Goal: Transaction & Acquisition: Purchase product/service

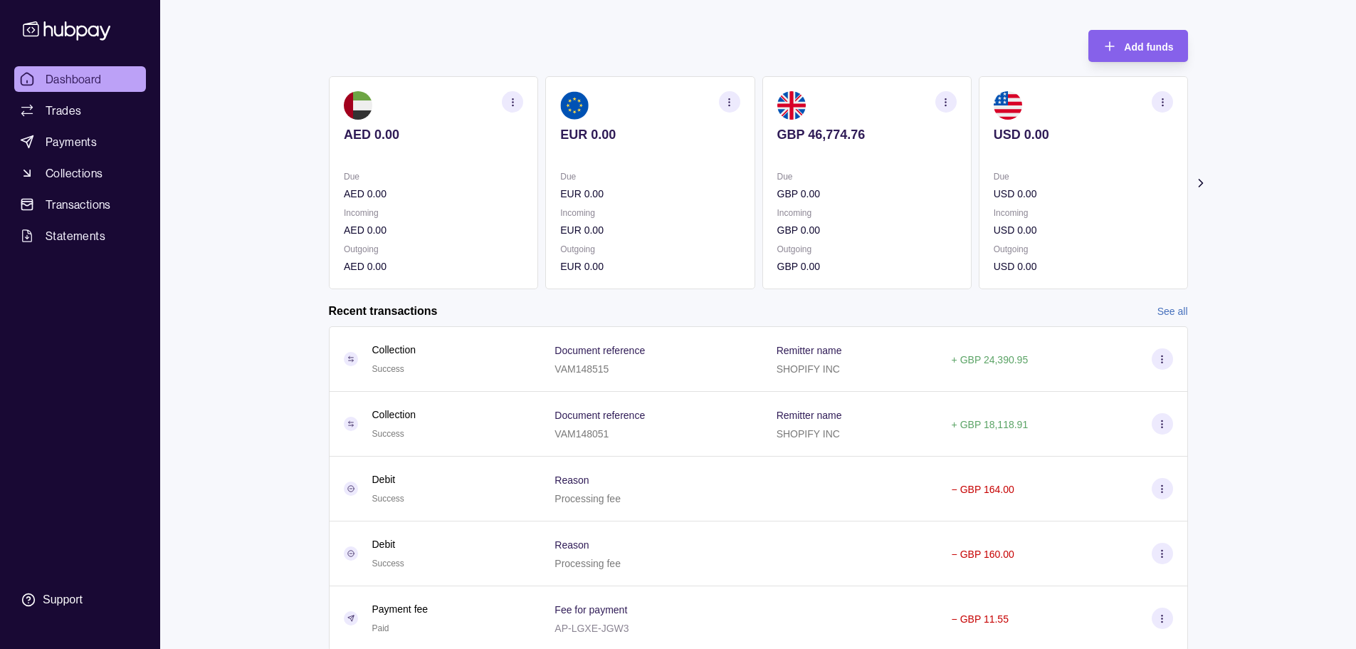
scroll to position [109, 0]
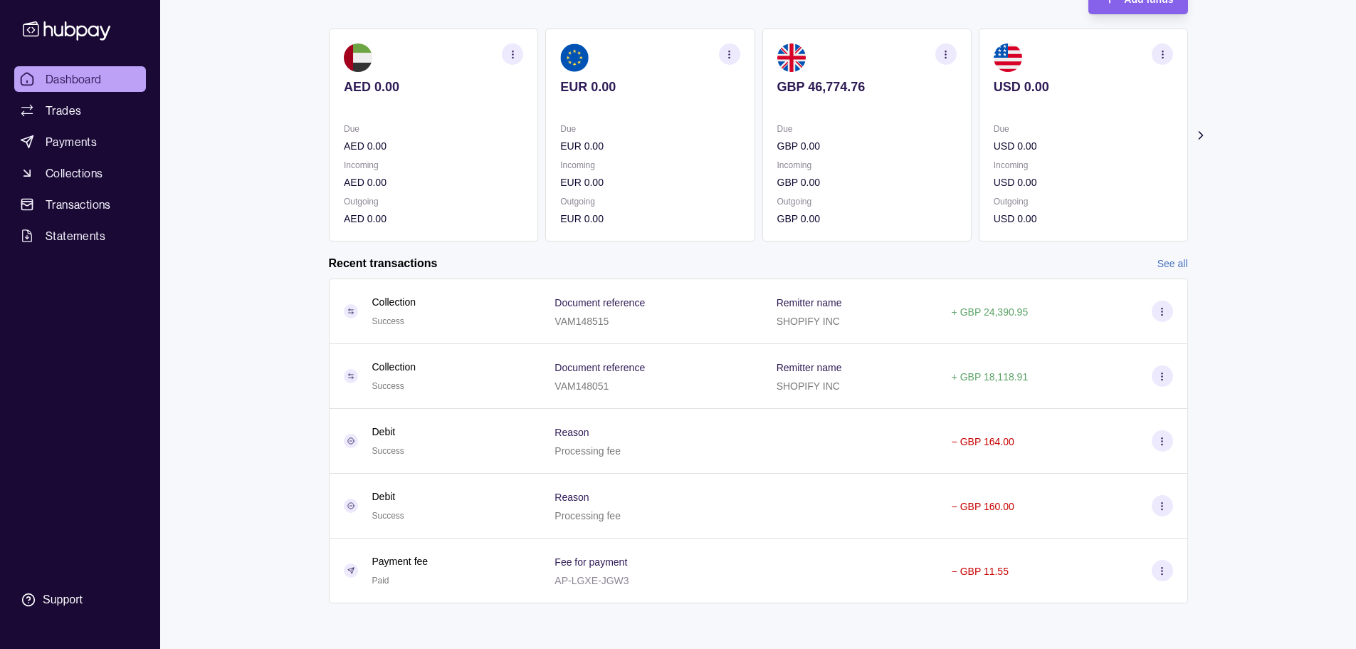
click at [681, 258] on link "See all" at bounding box center [1173, 264] width 31 height 16
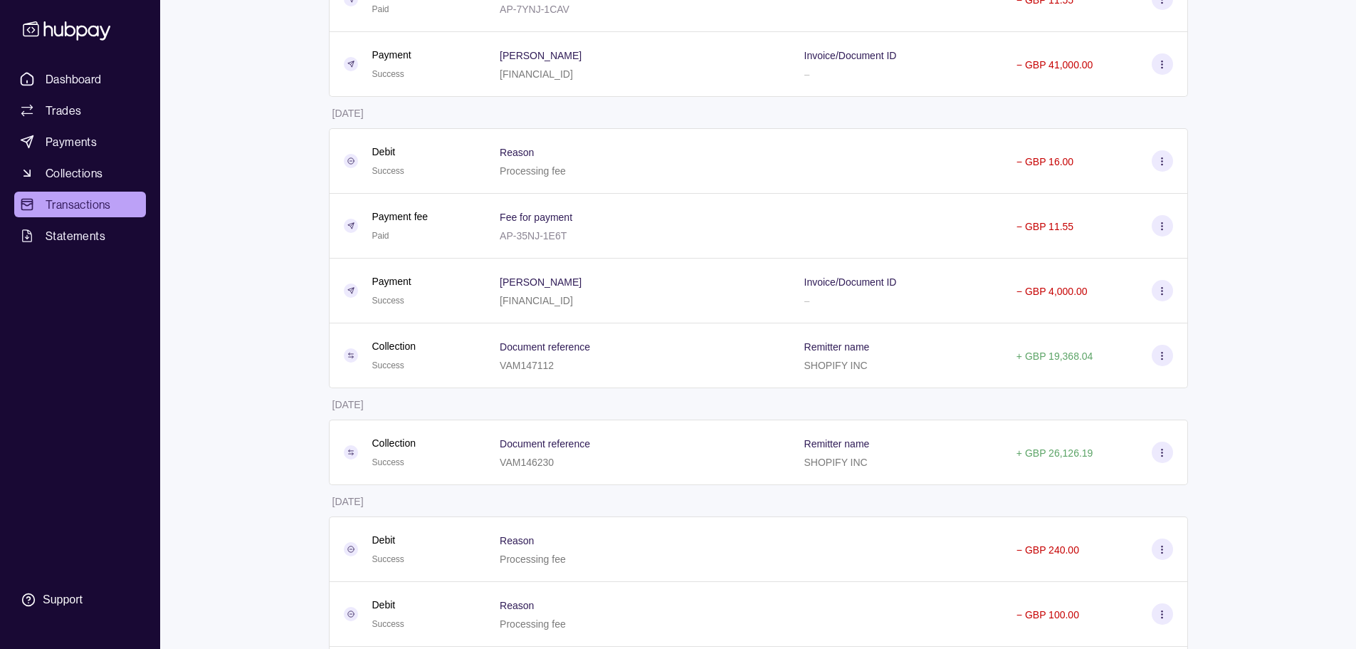
scroll to position [872, 0]
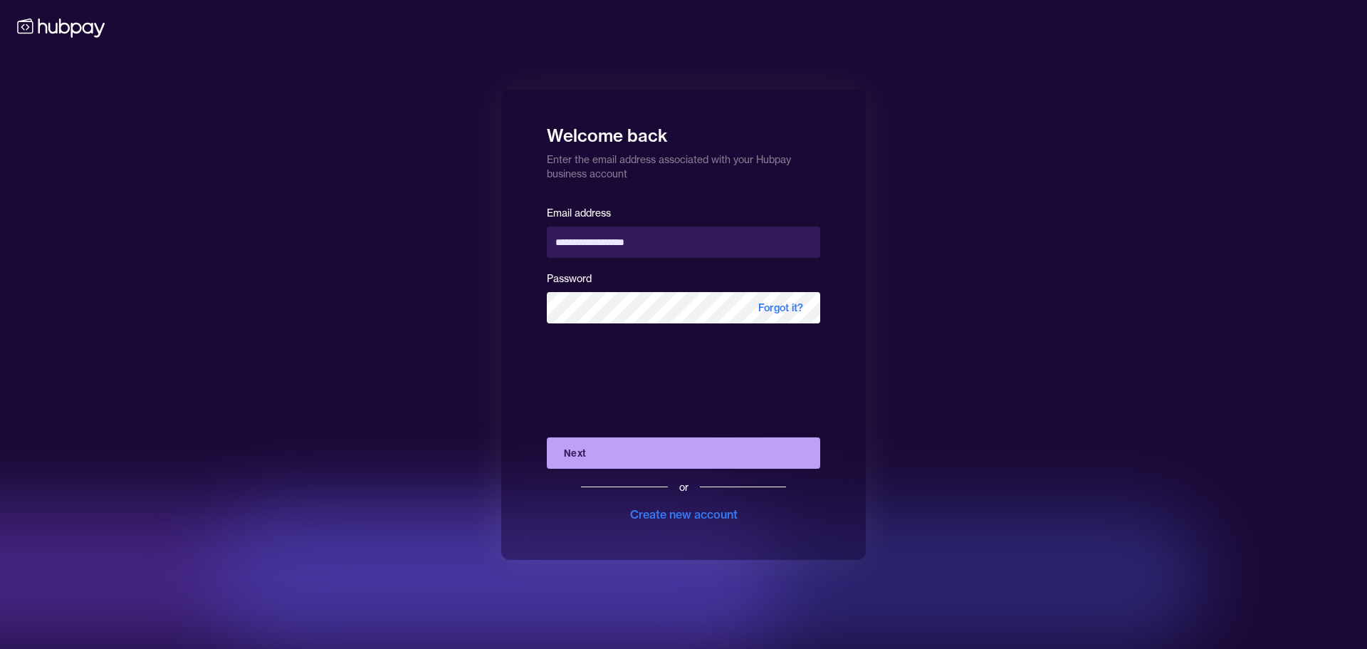
click at [646, 444] on button "Next" at bounding box center [683, 452] width 273 height 31
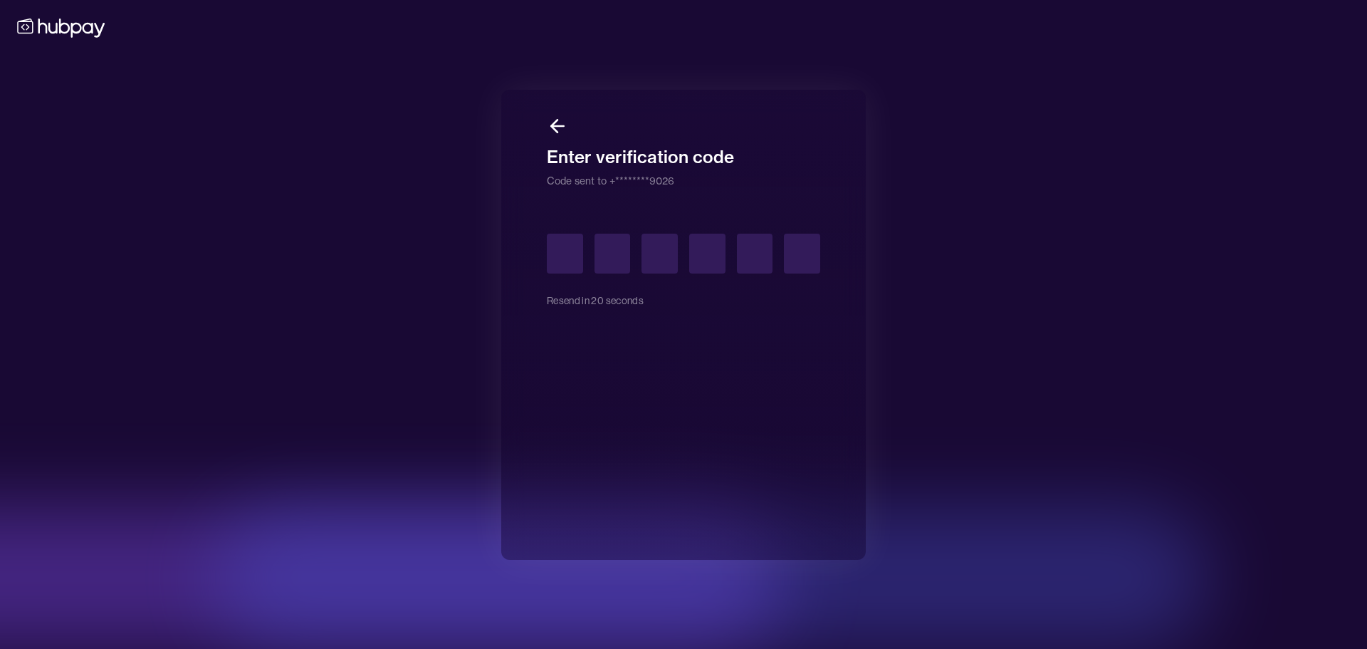
type input "*"
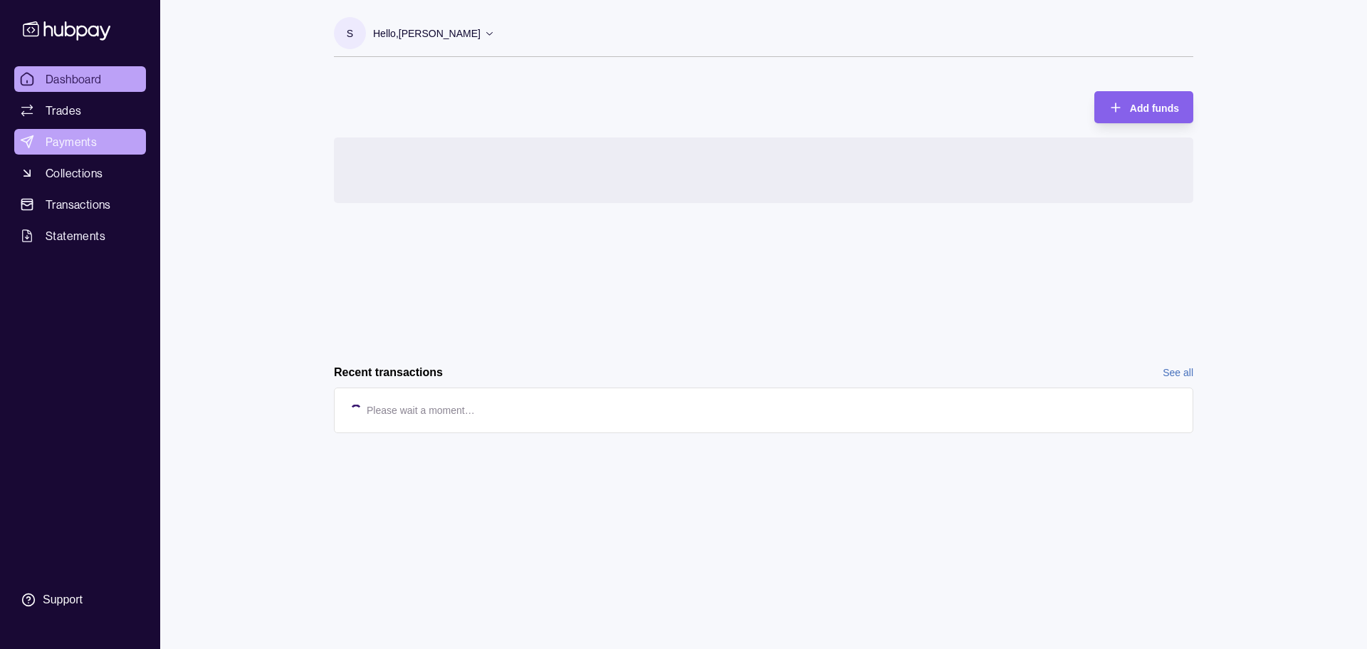
click at [93, 133] on span "Payments" at bounding box center [71, 141] width 51 height 17
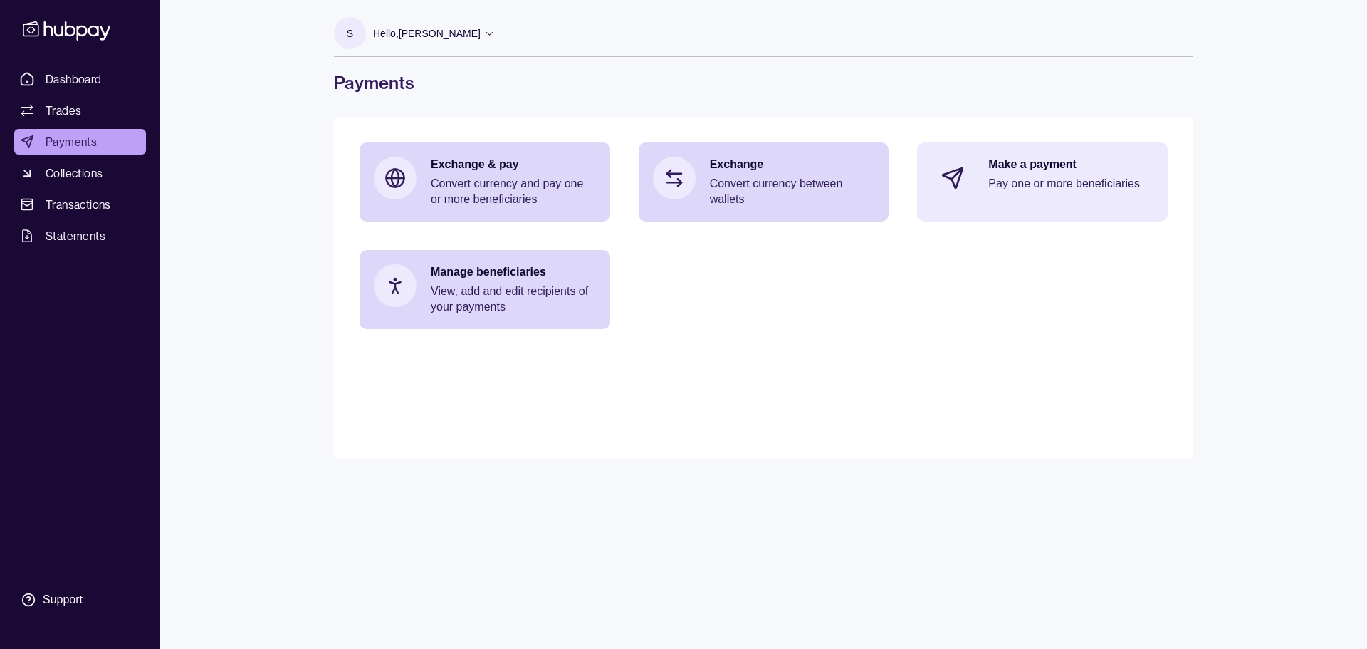
click at [681, 187] on div "Make a payment Pay one or more beneficiaries" at bounding box center [1042, 177] width 251 height 71
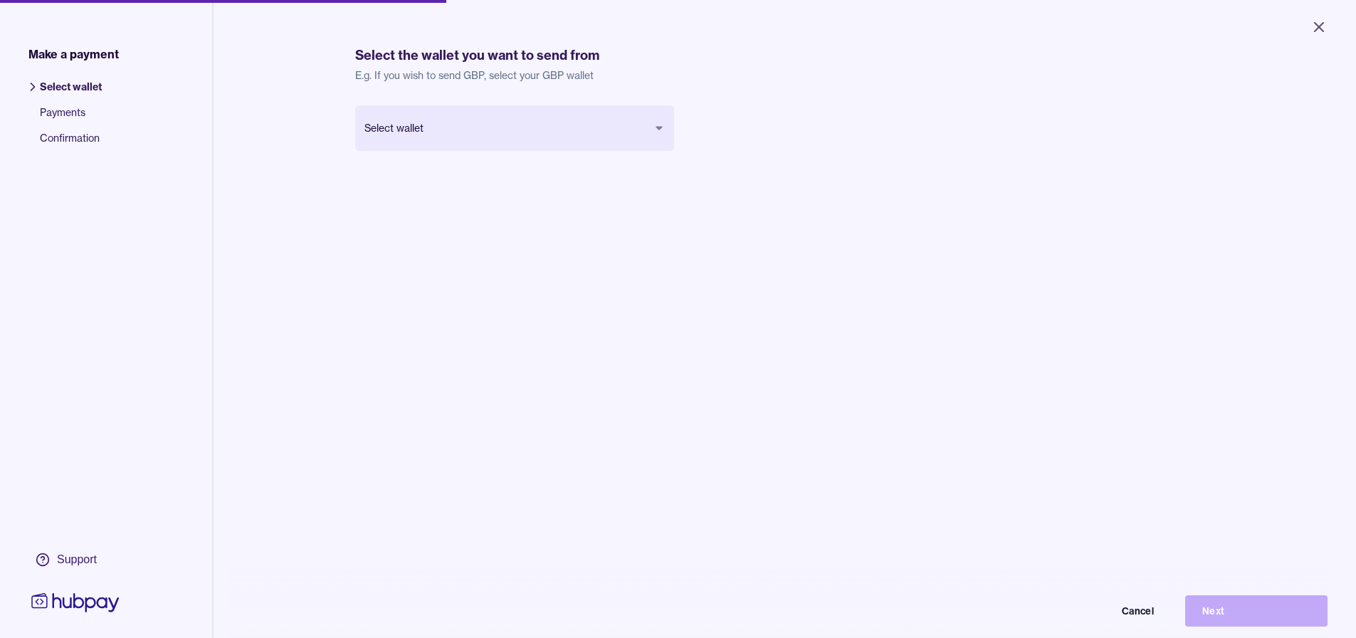
click at [619, 163] on div "Select wallet Cancel Next" at bounding box center [514, 150] width 319 height 91
click at [619, 148] on body "Close Make a payment Select wallet Payments Confirmation Support Select the wal…" at bounding box center [678, 319] width 1356 height 638
click at [613, 126] on body "Close Make a payment Select wallet Payments Confirmation Support Select the wal…" at bounding box center [678, 319] width 1356 height 638
click at [681, 626] on button "Next" at bounding box center [1256, 610] width 142 height 31
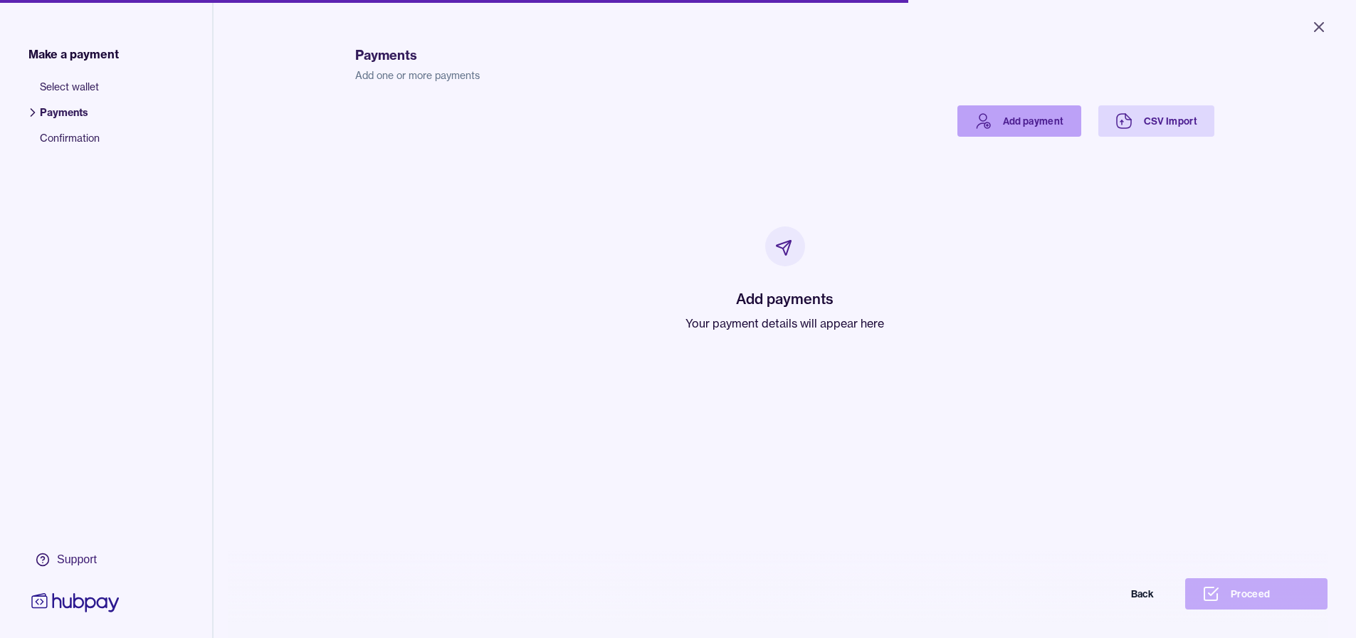
click at [681, 119] on link "Add payment" at bounding box center [1020, 120] width 124 height 31
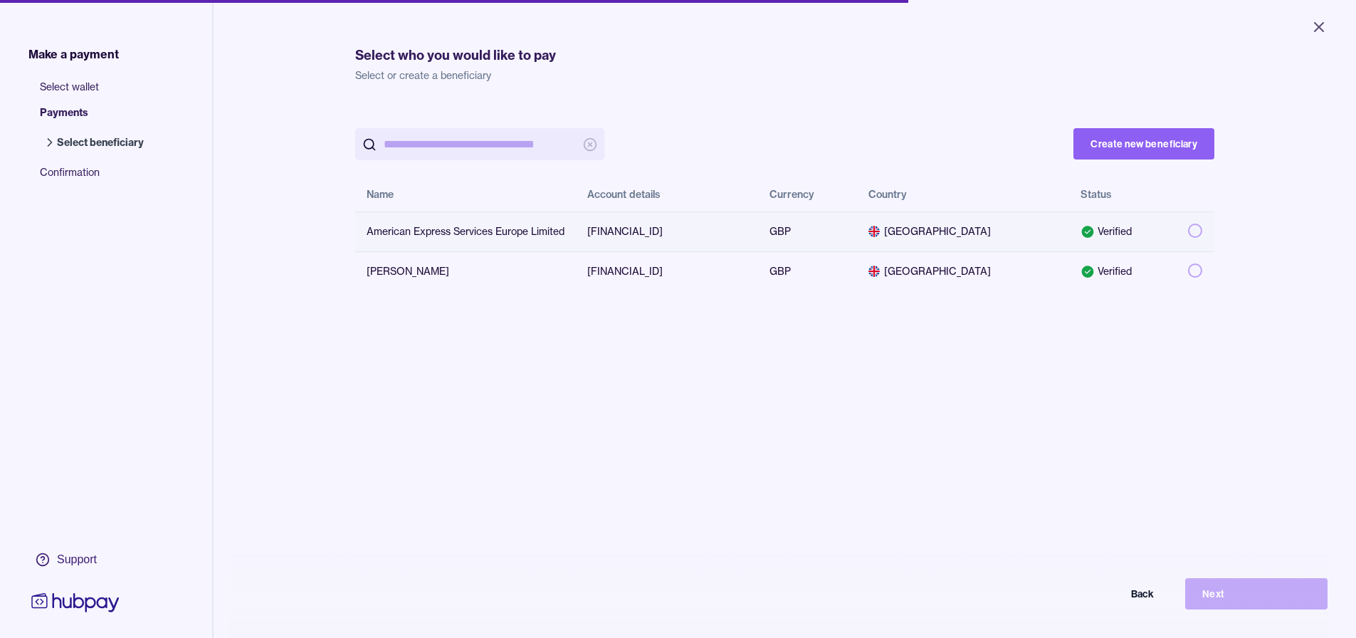
click at [681, 231] on button "button" at bounding box center [1195, 231] width 14 height 14
click at [681, 600] on button "Next" at bounding box center [1256, 593] width 142 height 31
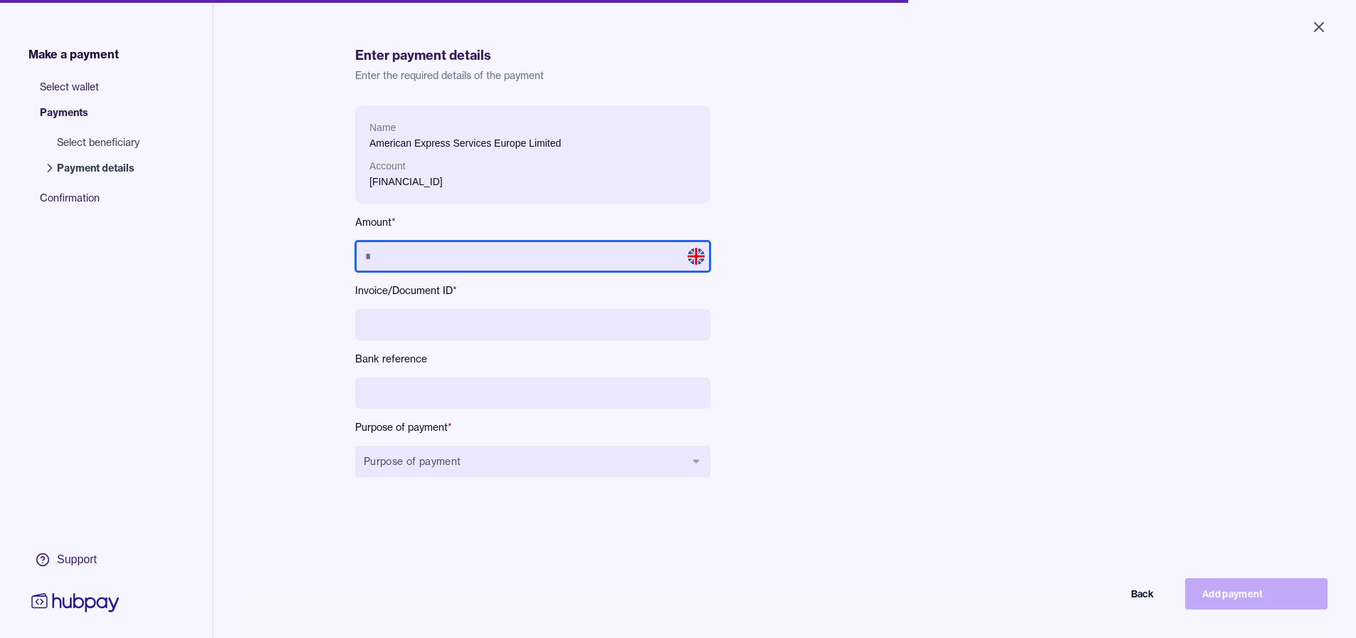
click at [626, 261] on input "text" at bounding box center [532, 256] width 355 height 31
type input "******"
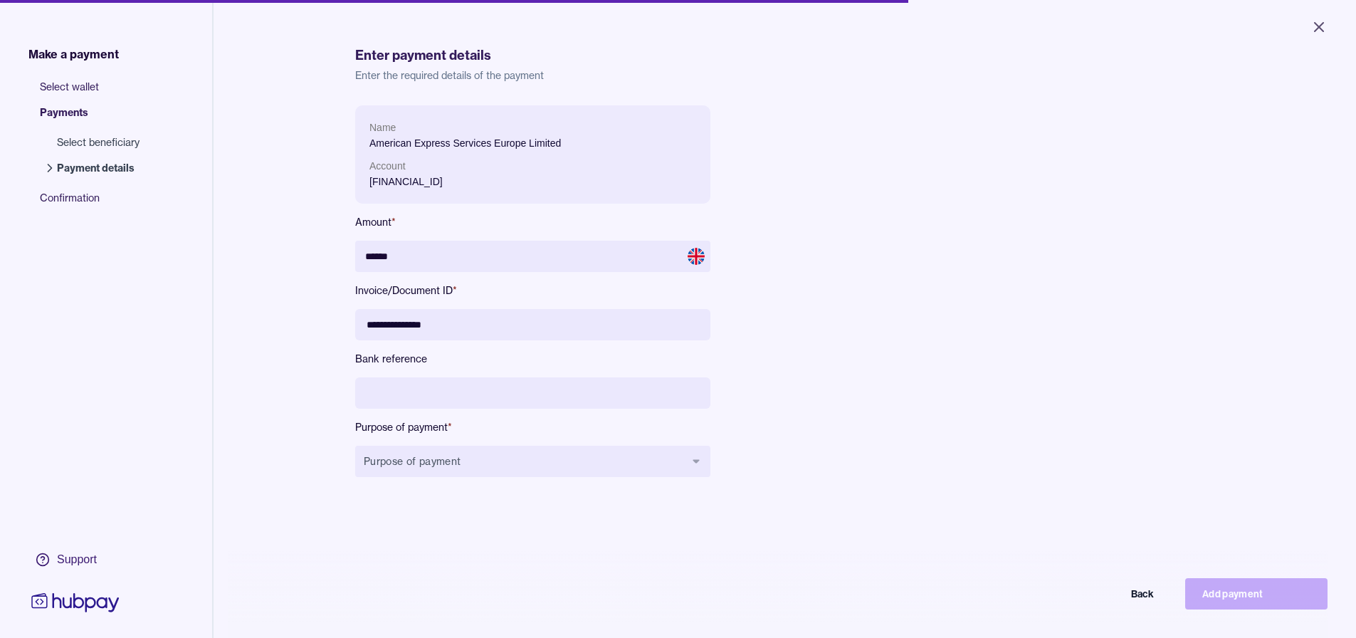
type input "**********"
click at [641, 310] on input "**********" at bounding box center [532, 324] width 355 height 31
click at [565, 383] on input at bounding box center [532, 392] width 355 height 31
paste input "**********"
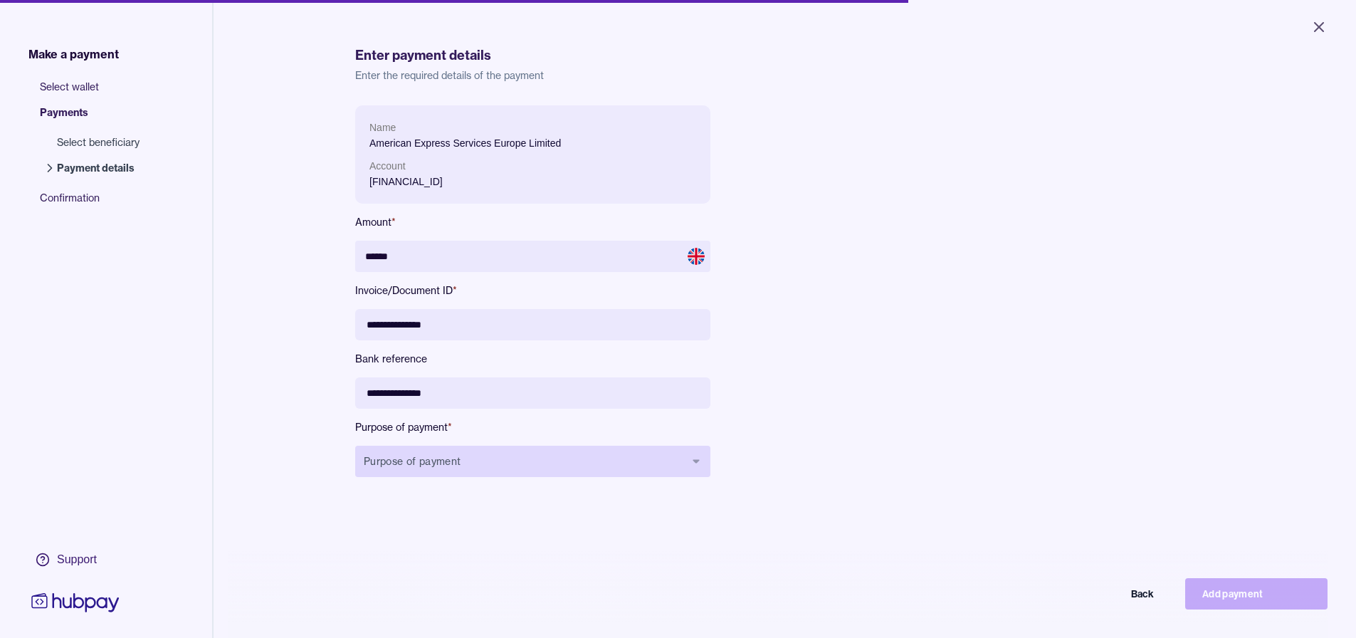
type input "**********"
click at [528, 464] on button "Purpose of payment" at bounding box center [532, 461] width 355 height 31
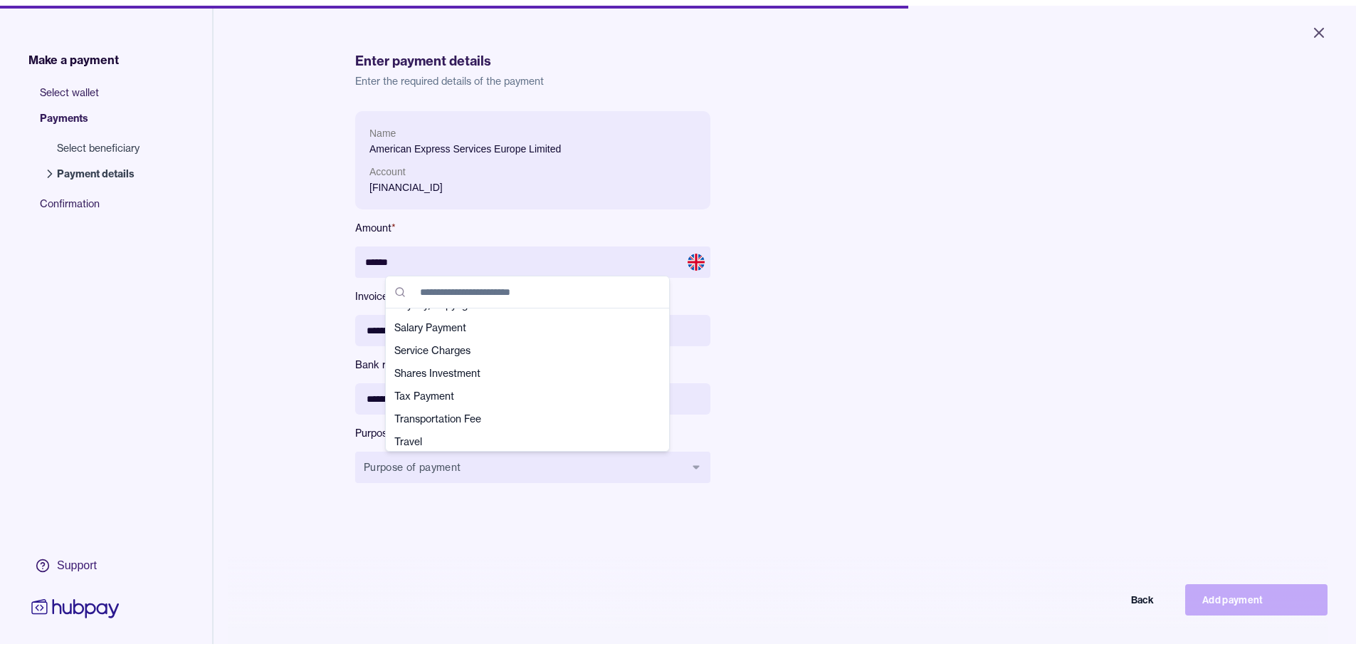
scroll to position [501, 0]
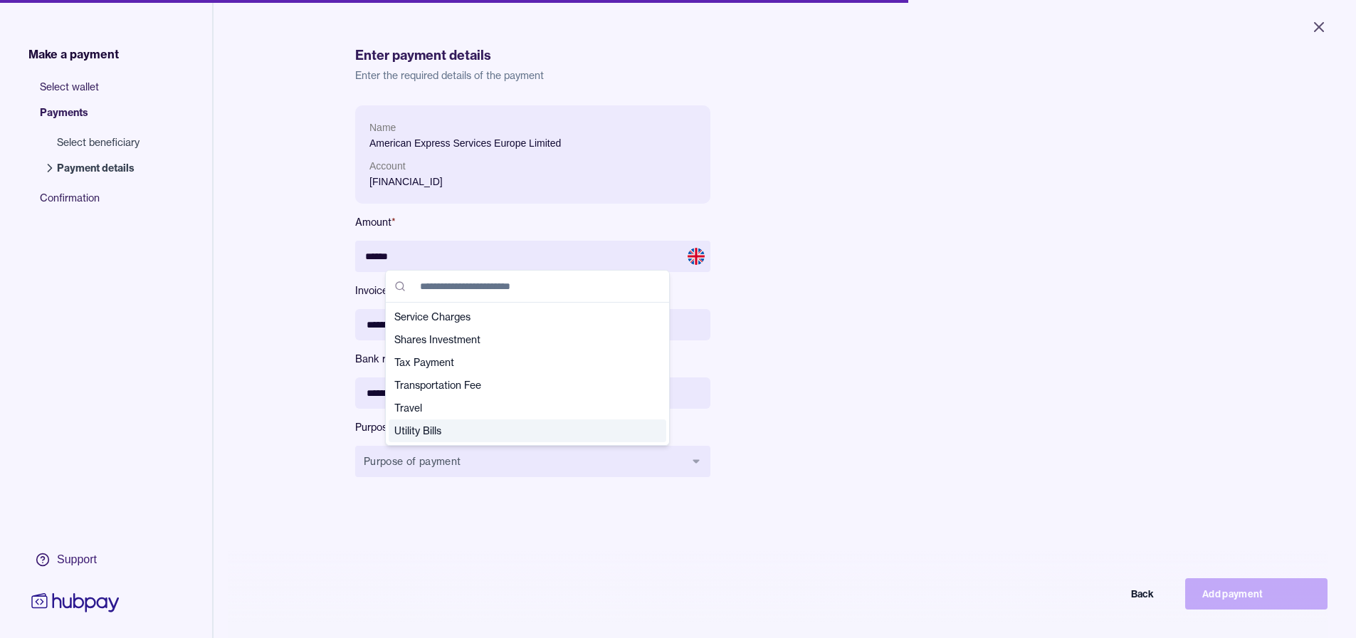
click at [498, 427] on span "Utility Bills" at bounding box center [518, 431] width 249 height 14
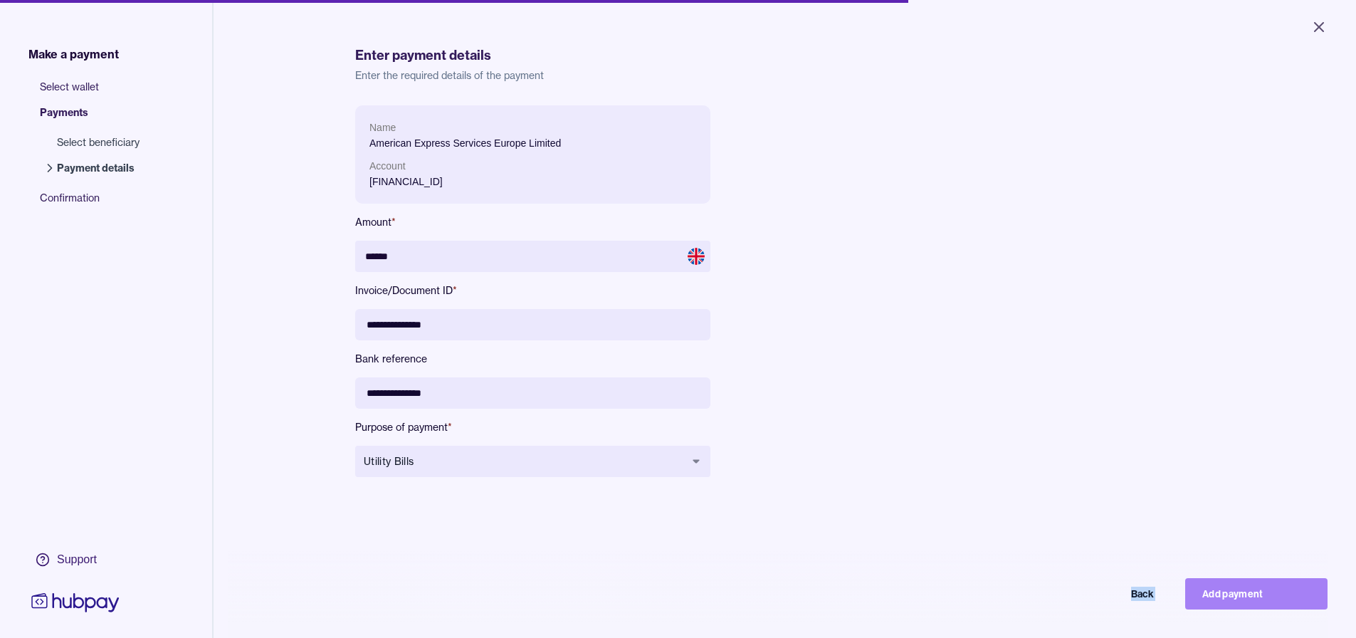
click at [681, 591] on div "**********" at bounding box center [785, 380] width 916 height 760
click at [681, 591] on button "Add payment" at bounding box center [1256, 593] width 142 height 31
type input "*****"
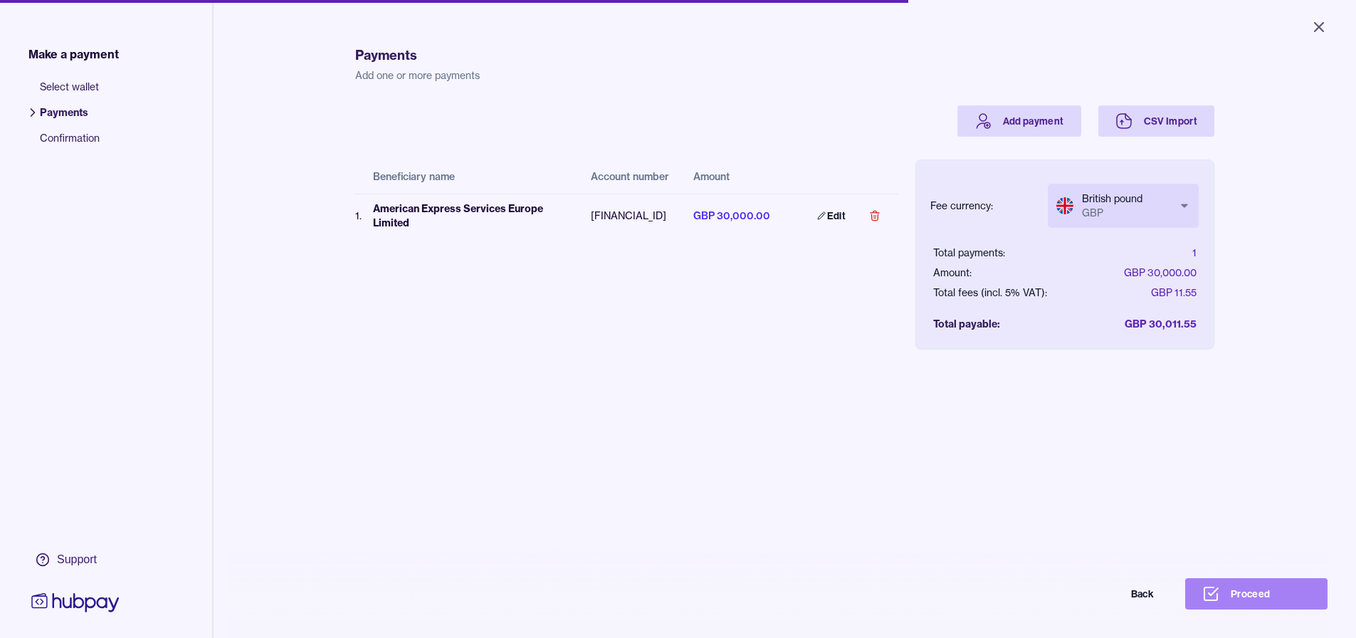
click at [681, 598] on button "Proceed" at bounding box center [1256, 593] width 142 height 31
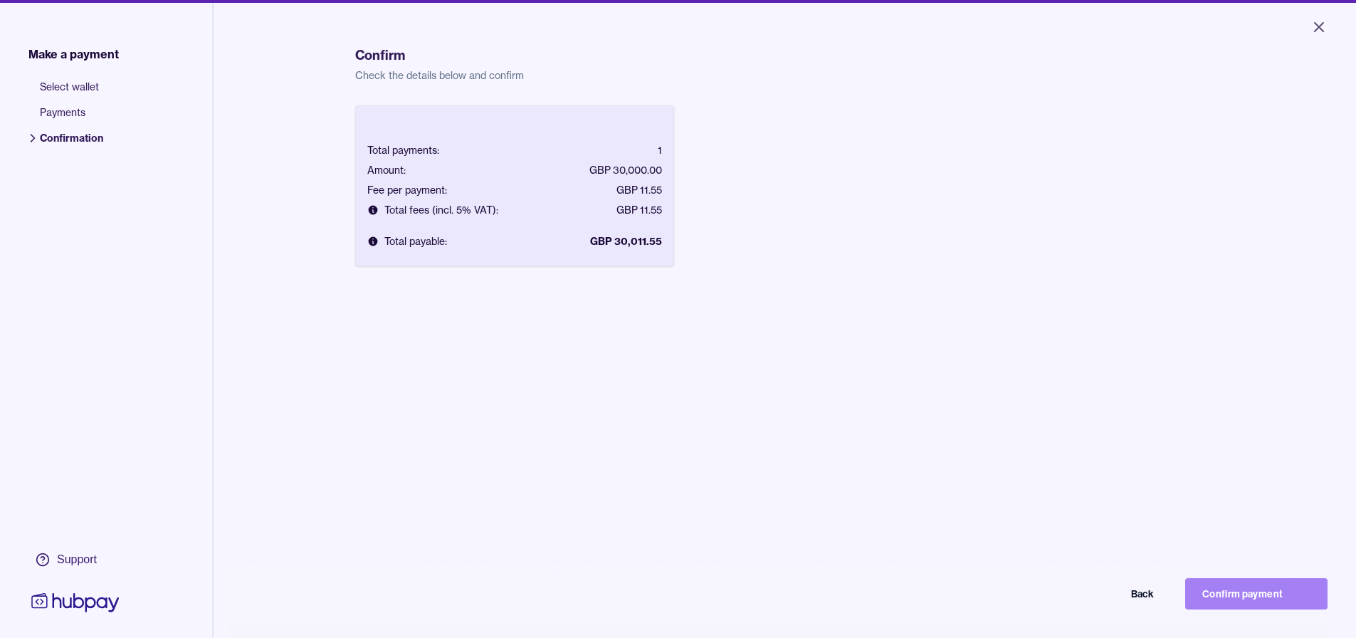
click at [681, 597] on button "Confirm payment" at bounding box center [1256, 593] width 142 height 31
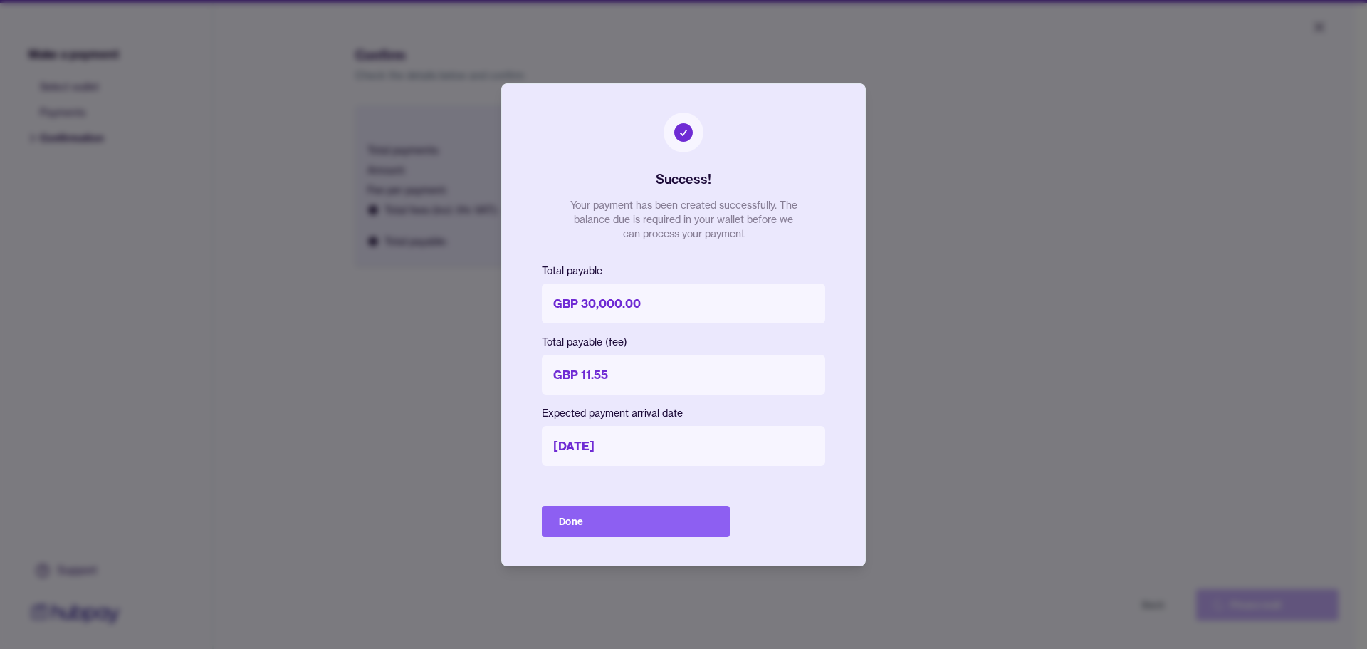
click at [664, 528] on button "Done" at bounding box center [636, 520] width 188 height 31
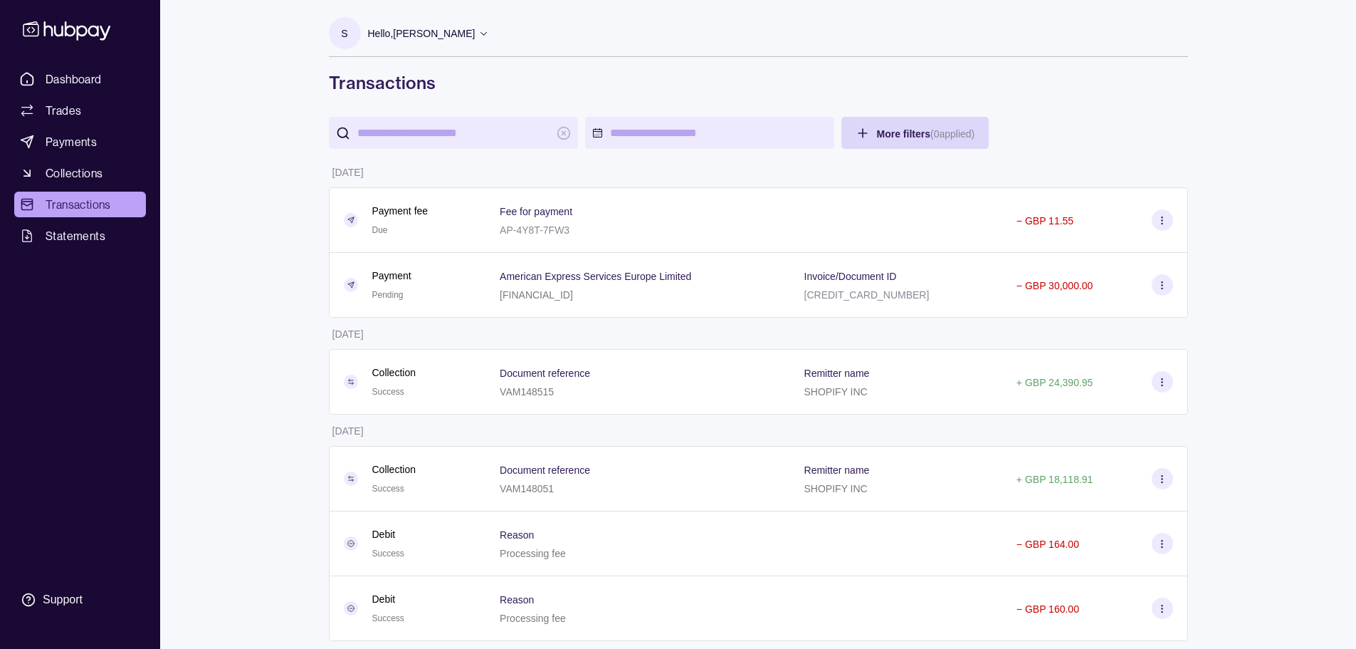
click at [102, 127] on ul "Dashboard Trades Payments Collections Transactions Statements" at bounding box center [80, 157] width 132 height 182
click at [101, 141] on link "Payments" at bounding box center [80, 142] width 132 height 26
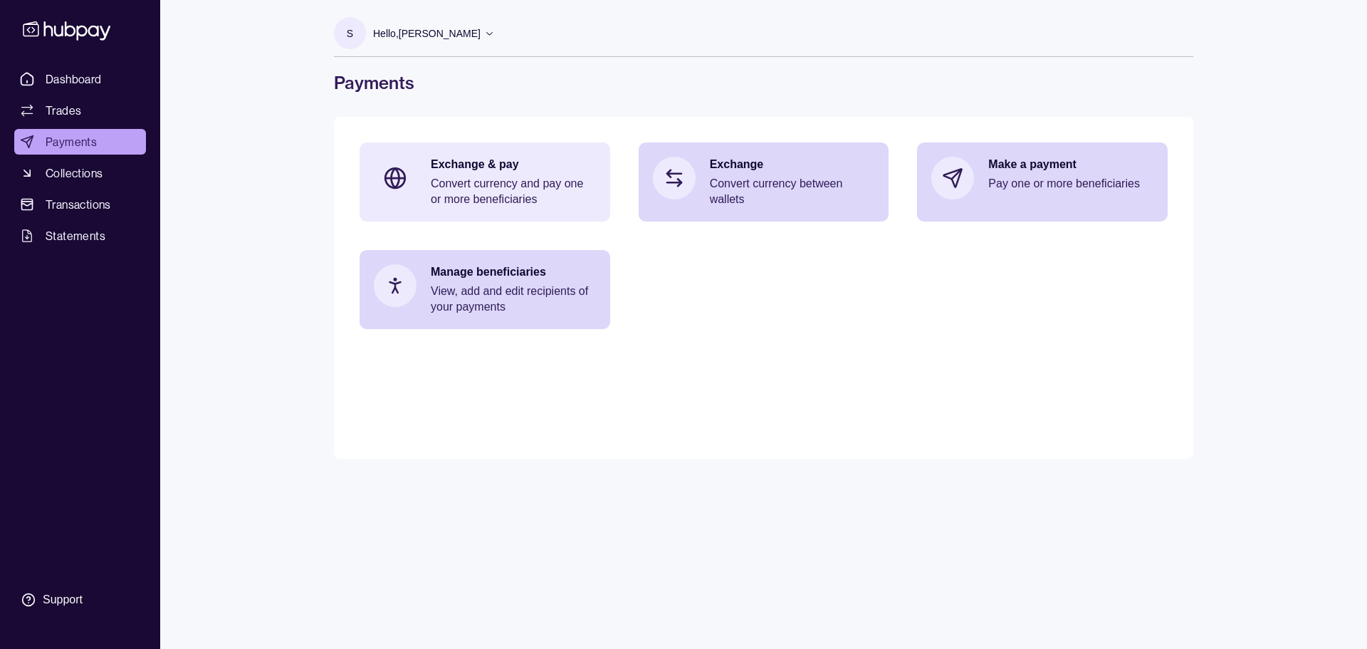
click at [511, 178] on p "Convert currency and pay one or more beneficiaries" at bounding box center [513, 191] width 165 height 31
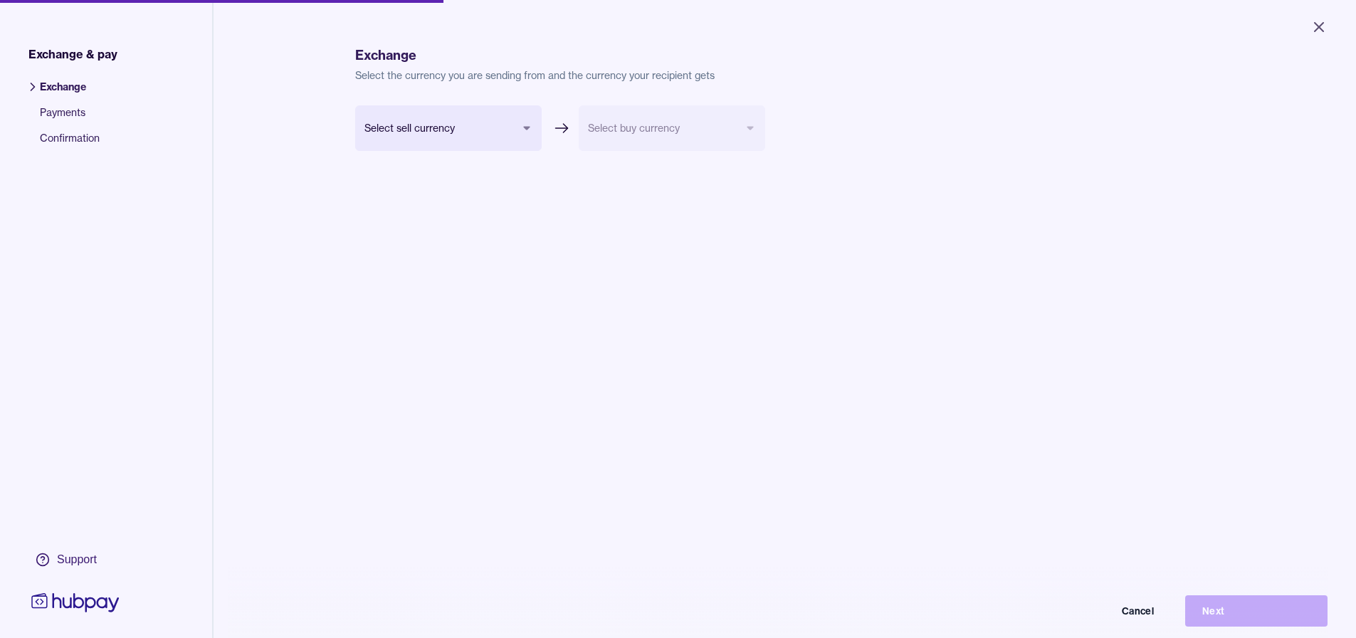
click at [483, 133] on body "Close Exchange & pay Exchange Payments Confirmation Support Exchange Select the…" at bounding box center [678, 319] width 1356 height 638
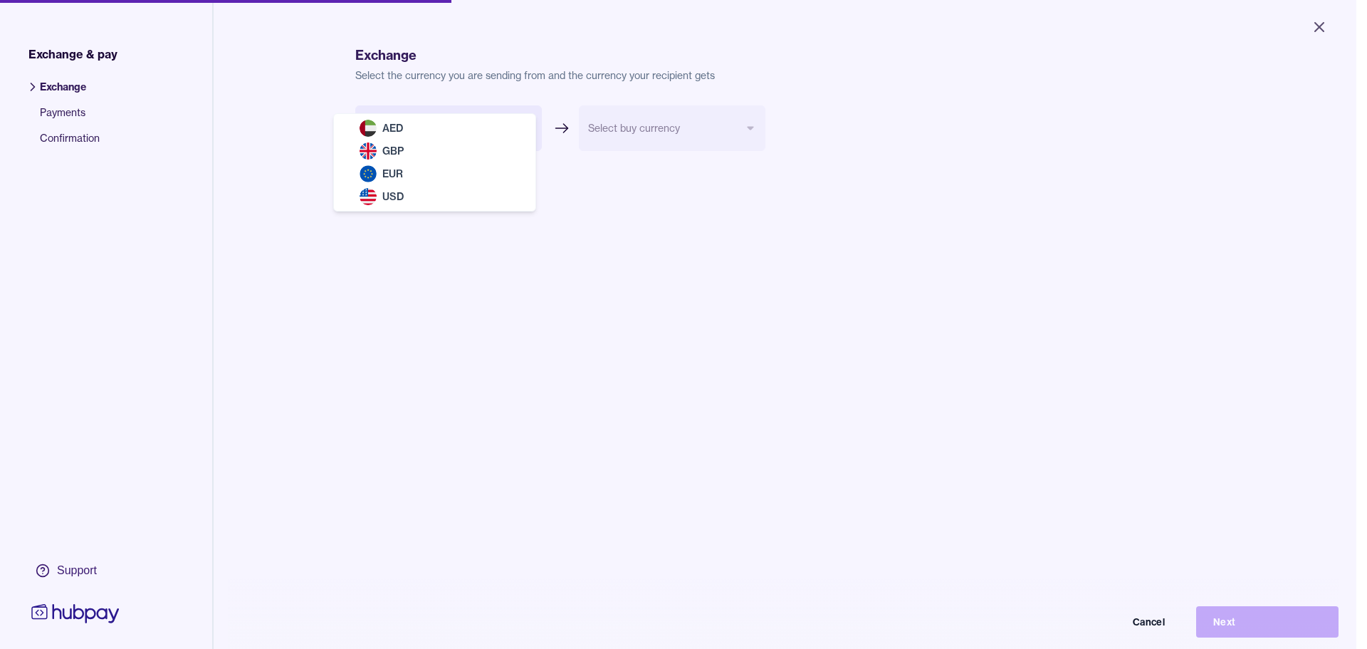
select select "***"
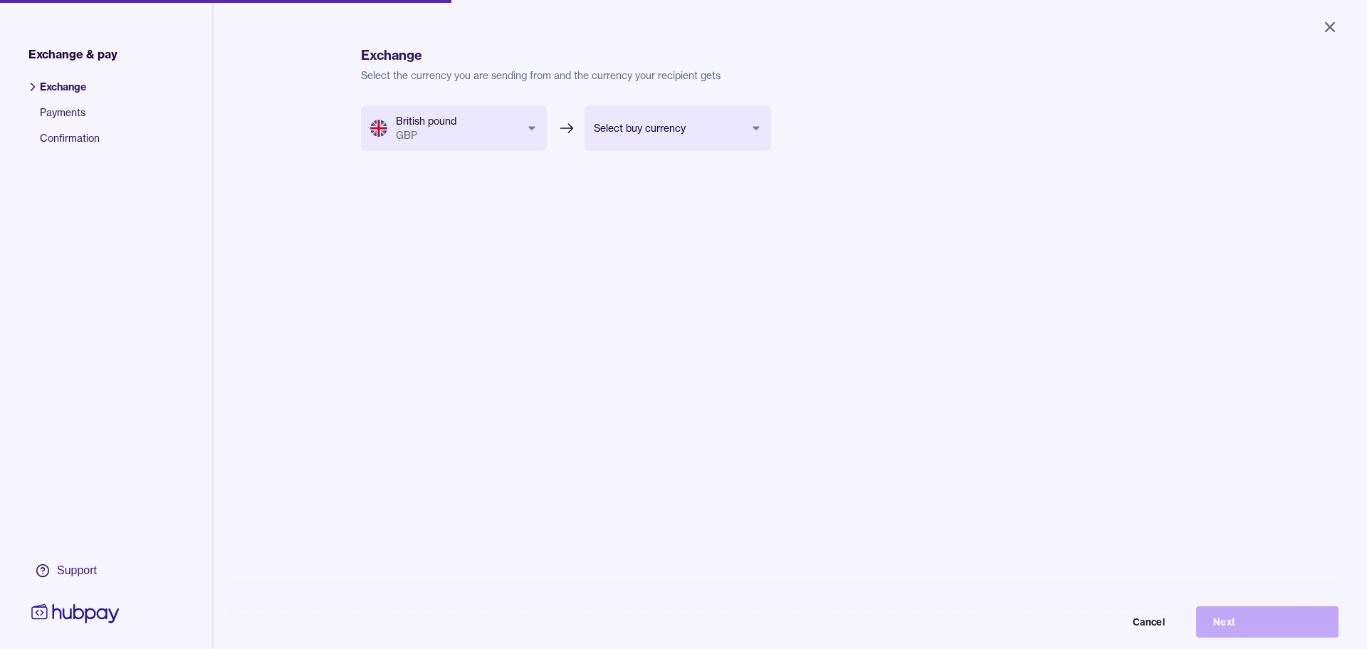
click at [615, 134] on body "Close Exchange & pay Exchange Payments Confirmation Support Exchange Select the…" at bounding box center [683, 324] width 1367 height 649
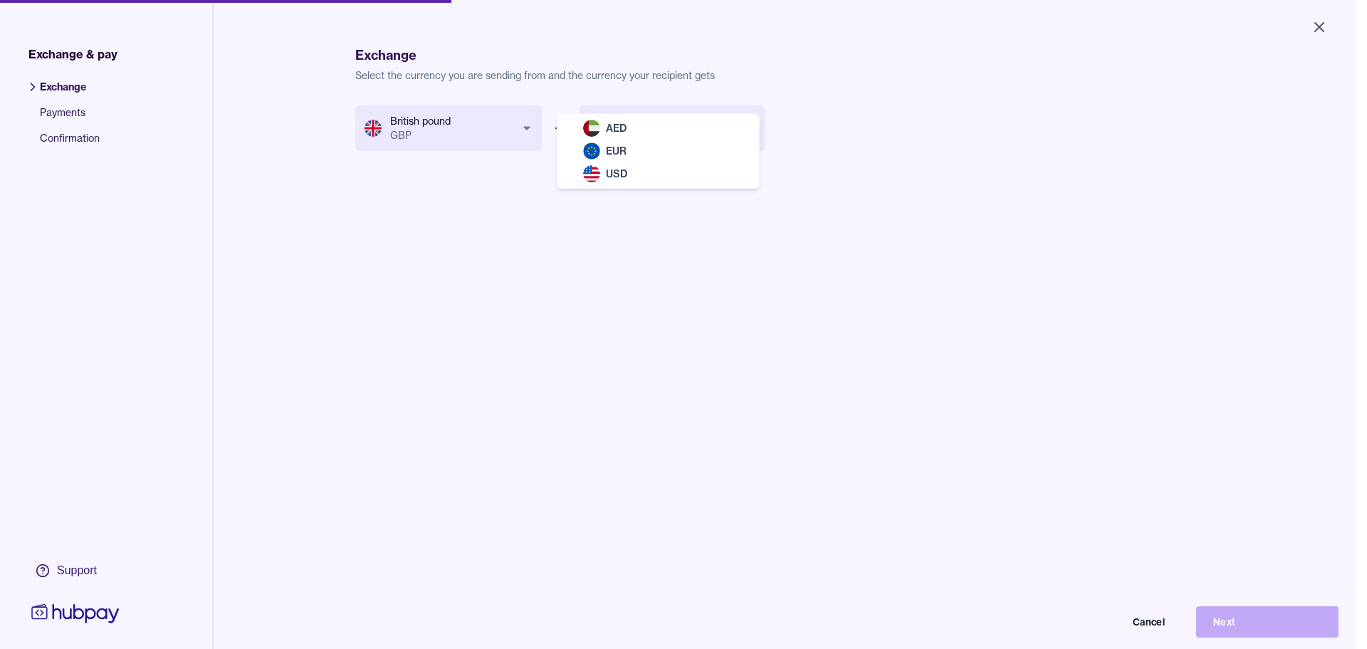
select select "***"
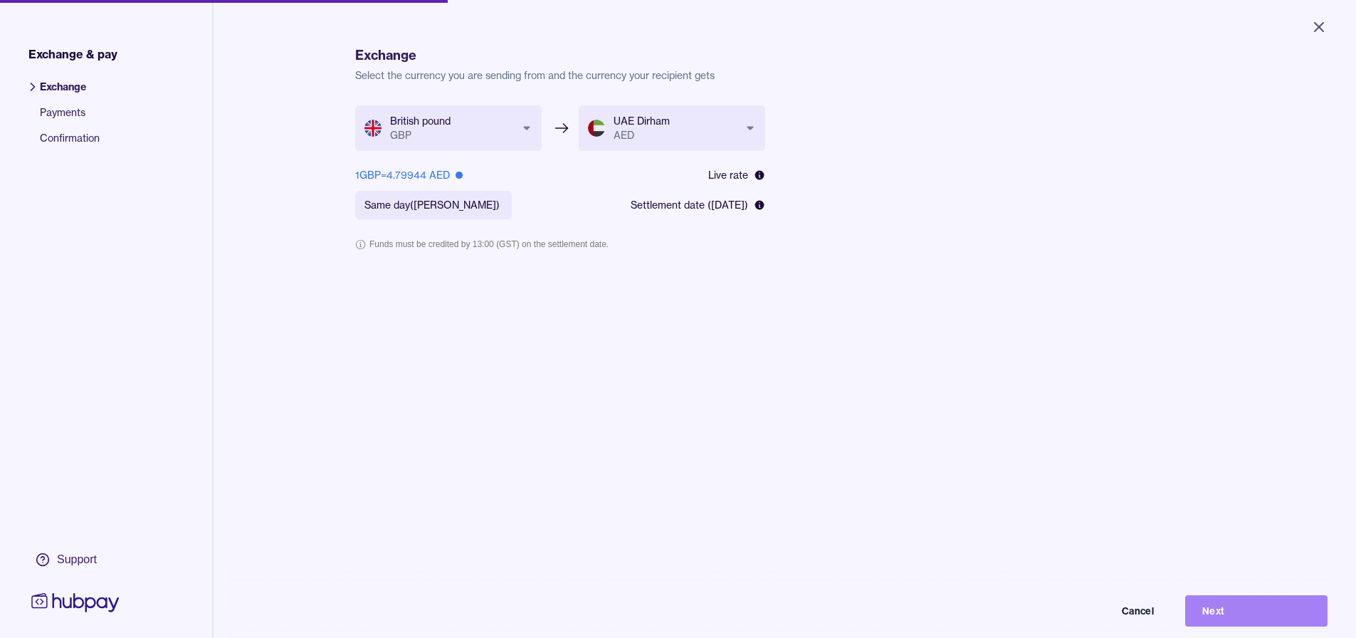
click at [681, 614] on button "Next" at bounding box center [1256, 610] width 142 height 31
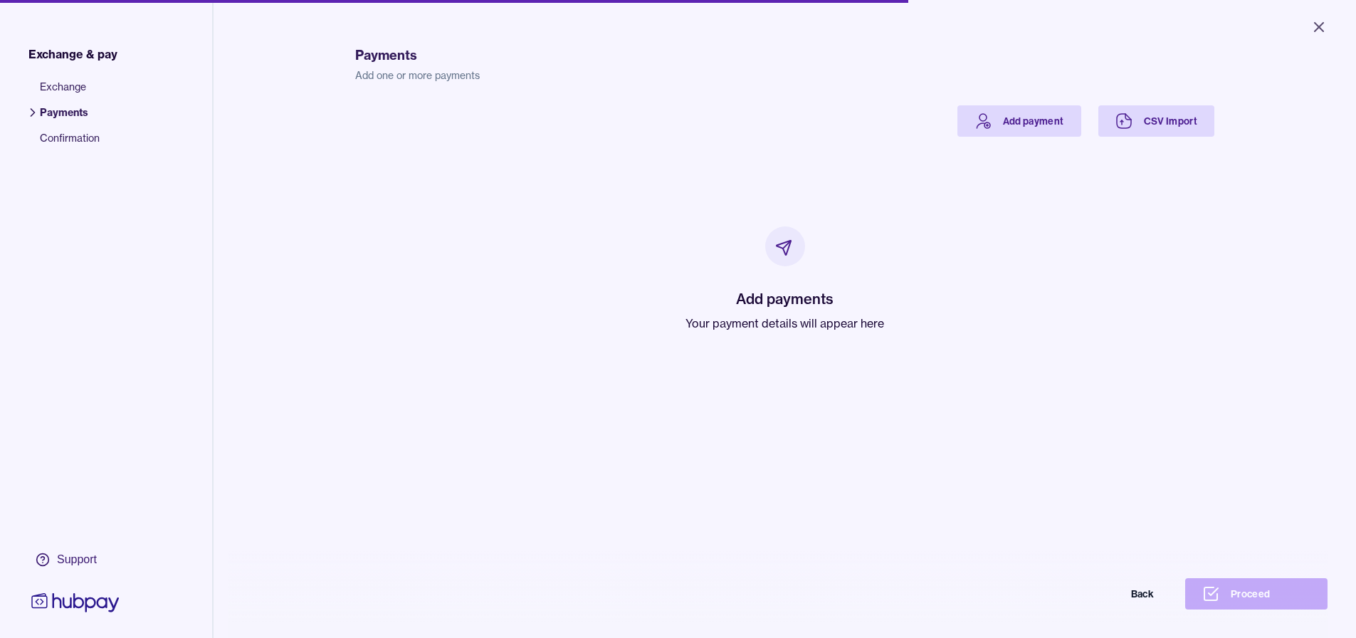
click at [681, 103] on div "Payments Add one or more payments Add payment CSV Import Add payments Your paym…" at bounding box center [784, 345] width 859 height 638
click at [681, 116] on link "Add payment" at bounding box center [1020, 120] width 124 height 31
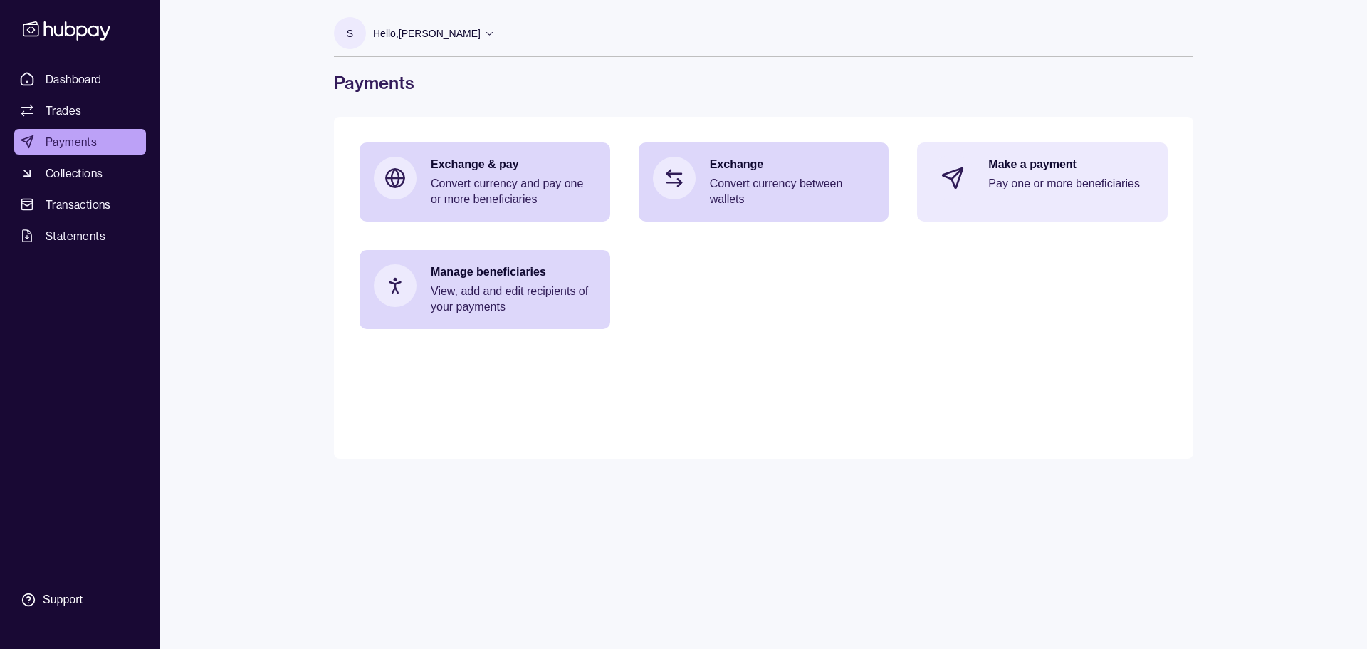
click at [681, 184] on icon at bounding box center [952, 178] width 23 height 23
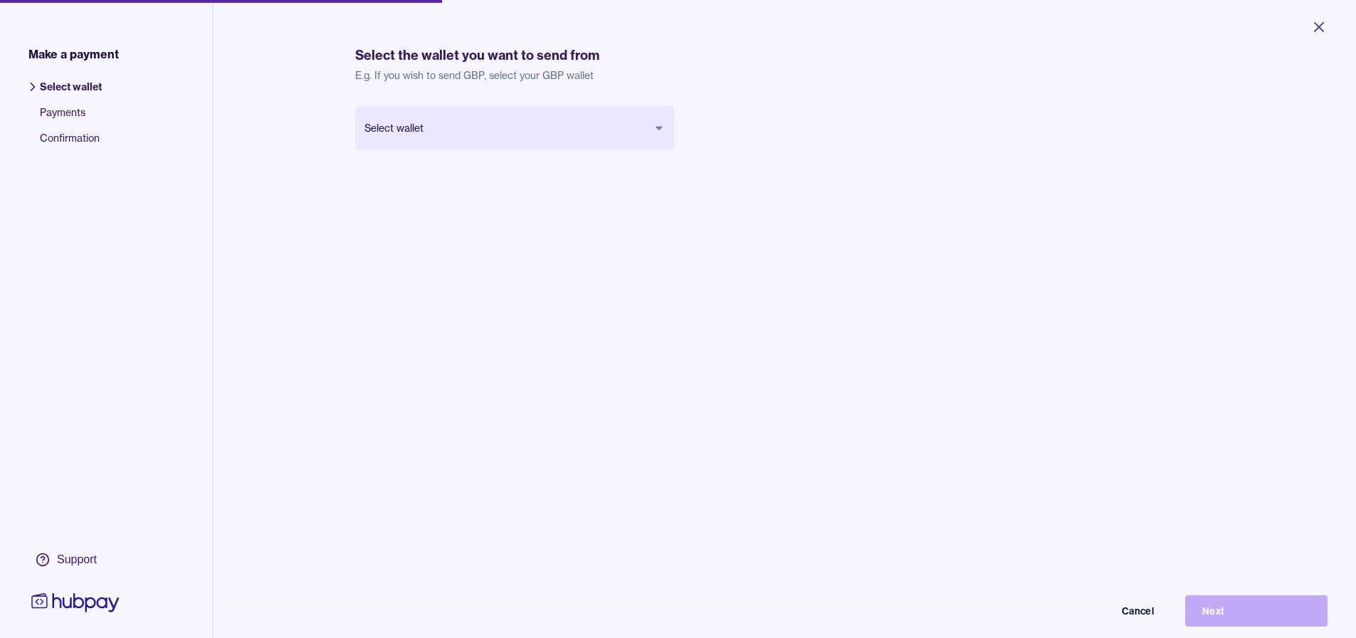
click at [500, 137] on body "Close Make a payment Select wallet Payments Confirmation Support Select the wal…" at bounding box center [678, 319] width 1356 height 638
click at [681, 617] on button "Next" at bounding box center [1256, 610] width 142 height 31
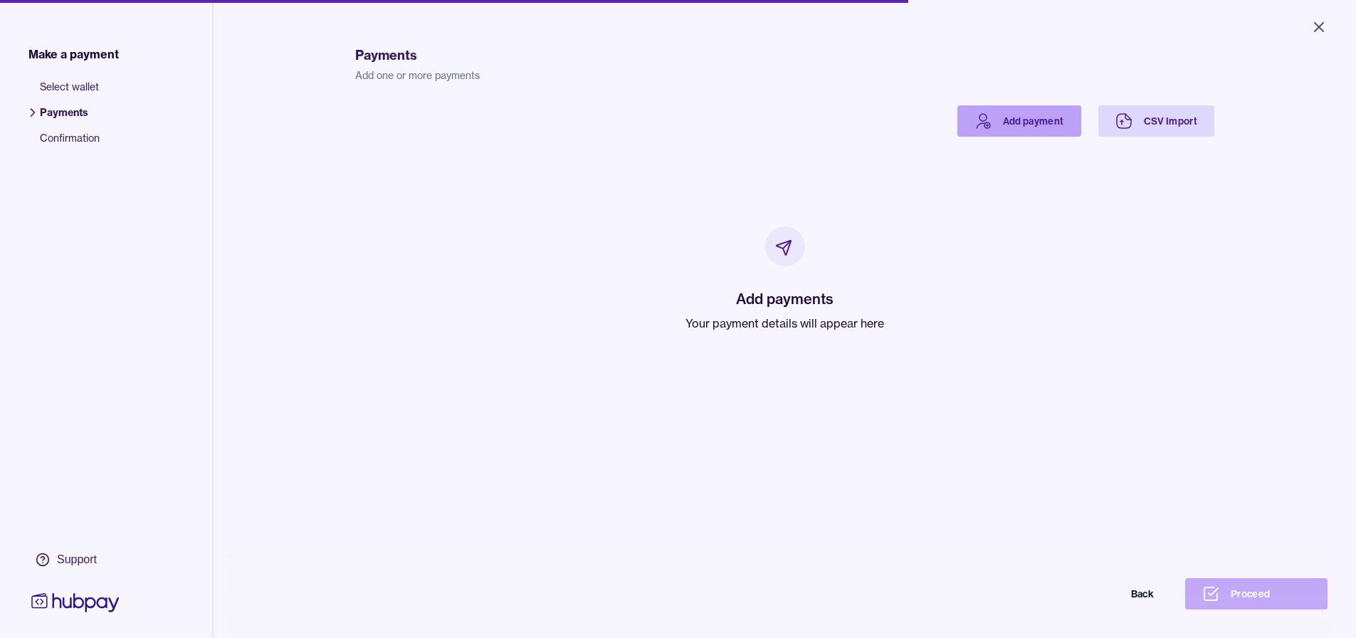
click at [681, 114] on link "Add payment" at bounding box center [1020, 120] width 124 height 31
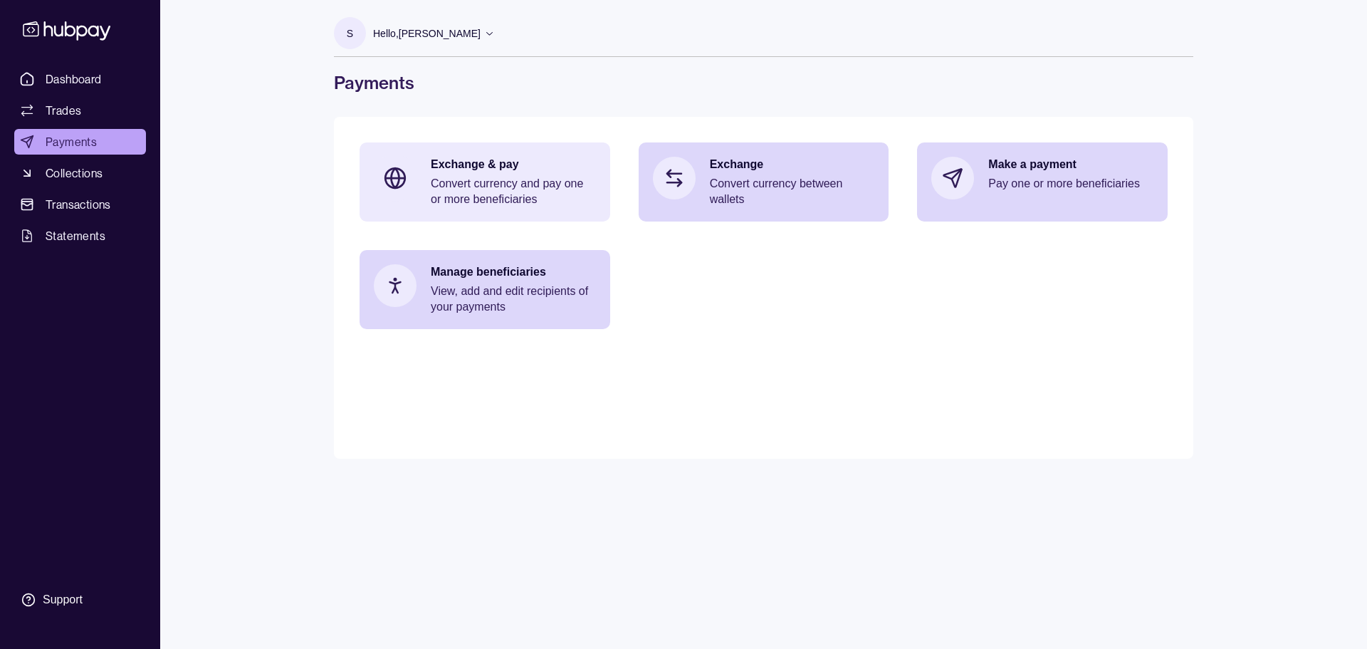
click at [421, 179] on div "Exchange & pay Convert currency and pay one or more beneficiaries" at bounding box center [485, 181] width 251 height 79
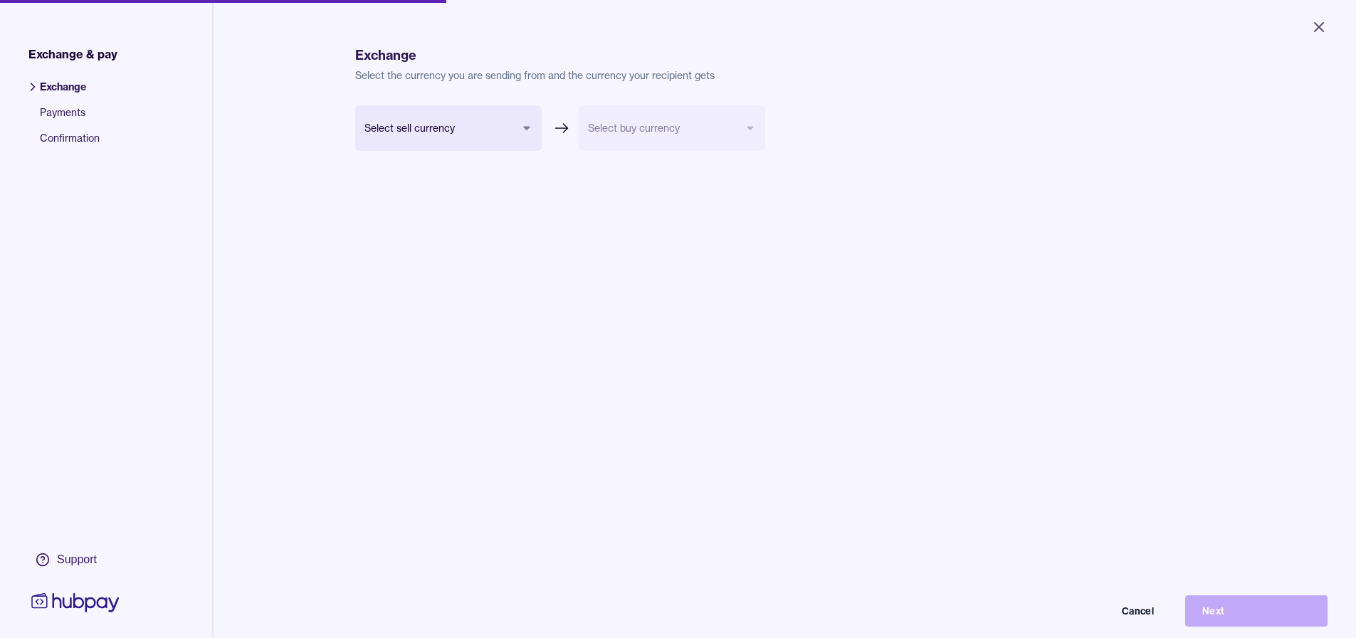
click at [455, 125] on body "Close Exchange & pay Exchange Payments Confirmation Support Exchange Select the…" at bounding box center [678, 319] width 1356 height 638
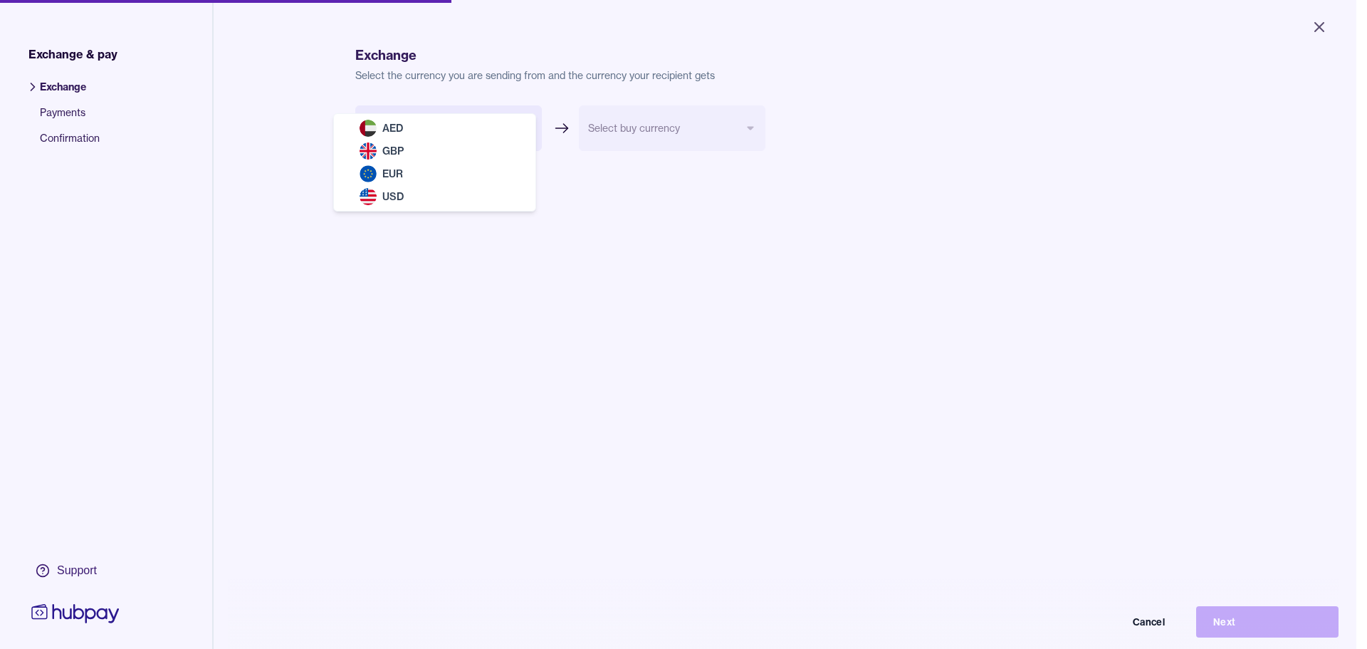
select select "***"
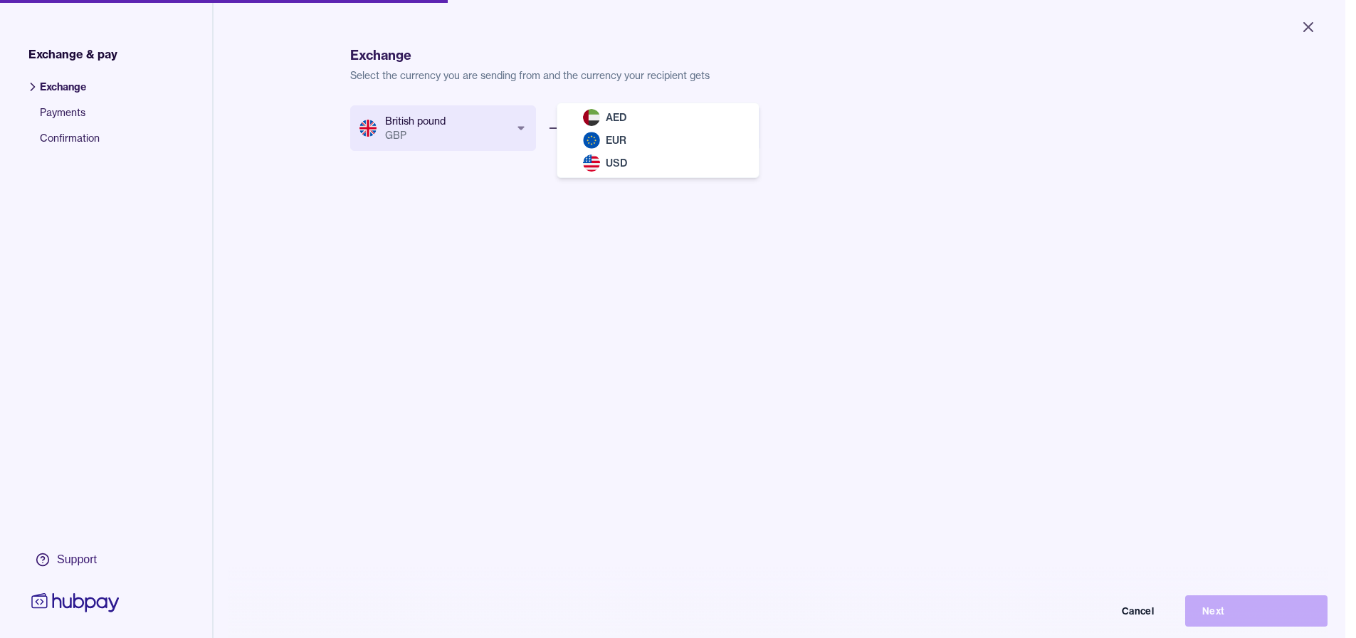
click at [623, 131] on body "Close Exchange & pay Exchange Payments Confirmation Support Exchange Select the…" at bounding box center [673, 319] width 1346 height 638
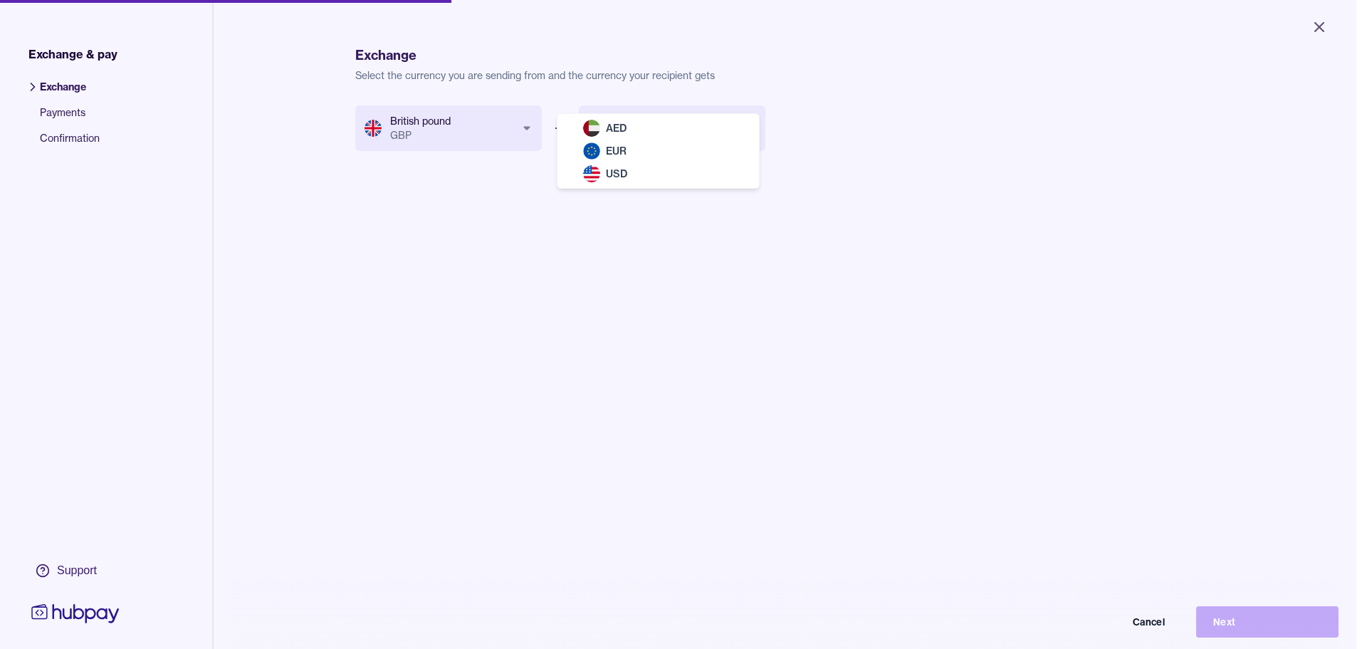
select select "***"
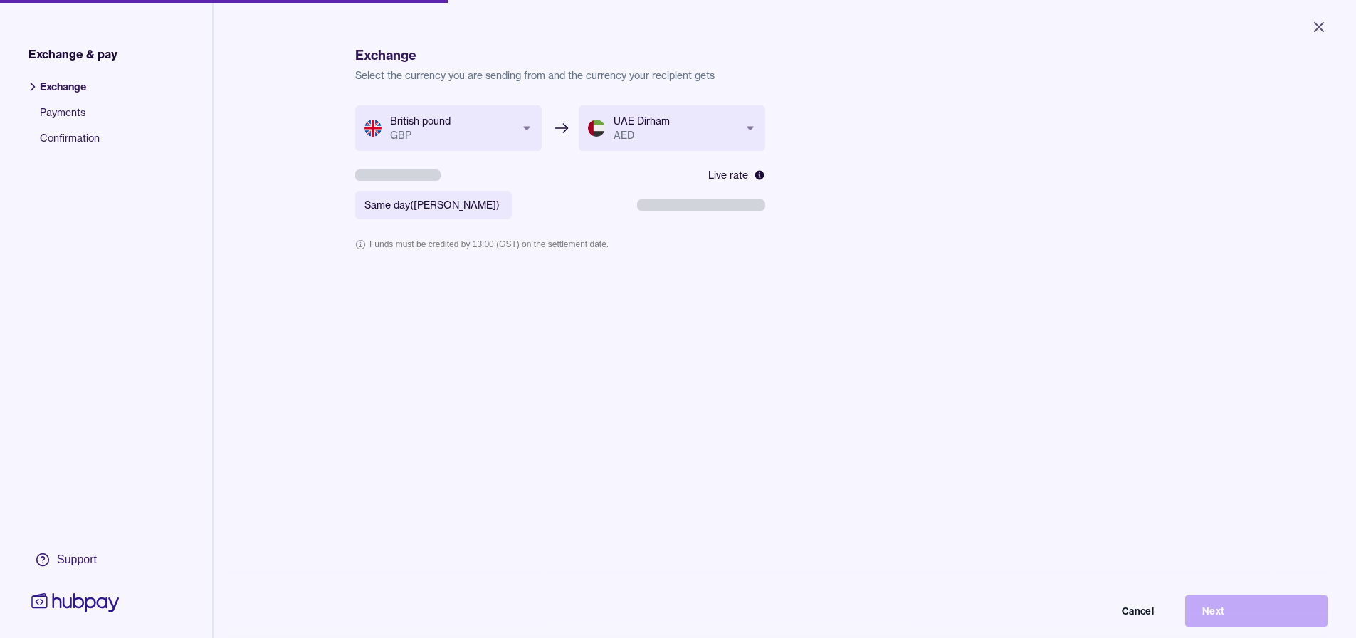
click at [681, 607] on div "Cancel Next" at bounding box center [677, 610] width 1299 height 31
click at [681, 626] on button "Next" at bounding box center [1256, 610] width 142 height 31
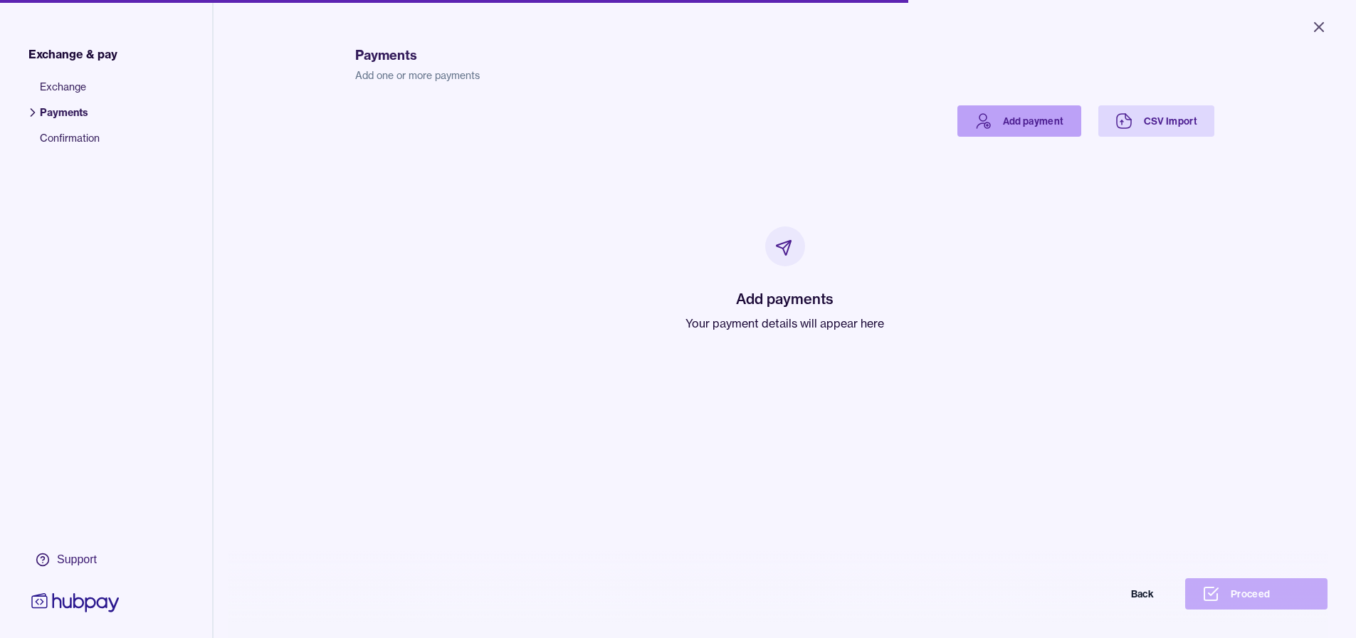
click at [681, 126] on link "Add payment" at bounding box center [1020, 120] width 124 height 31
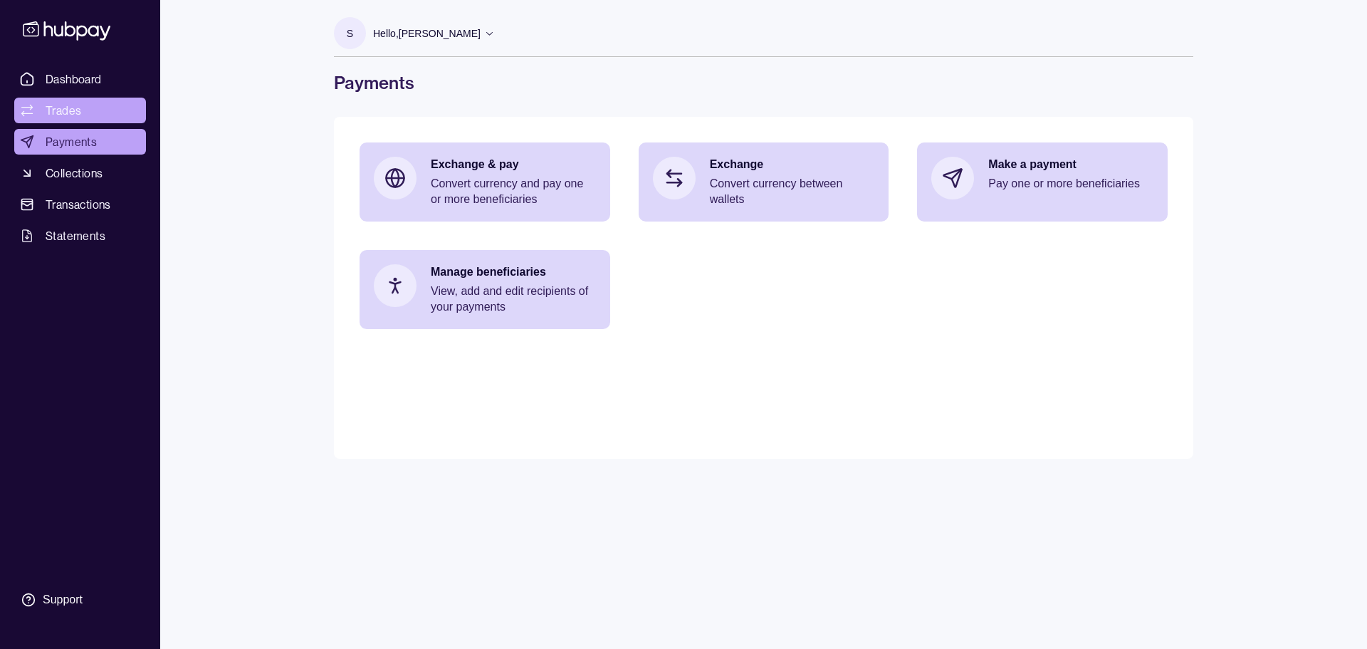
click at [85, 110] on link "Trades" at bounding box center [80, 111] width 132 height 26
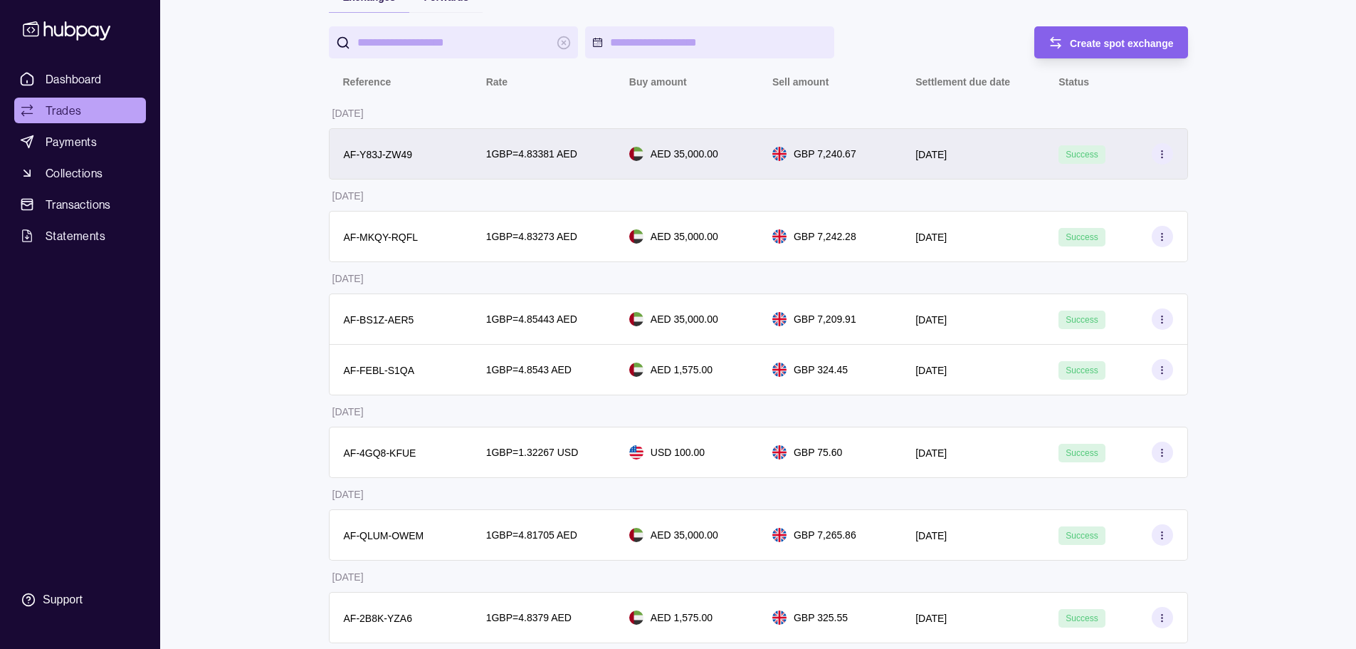
scroll to position [142, 0]
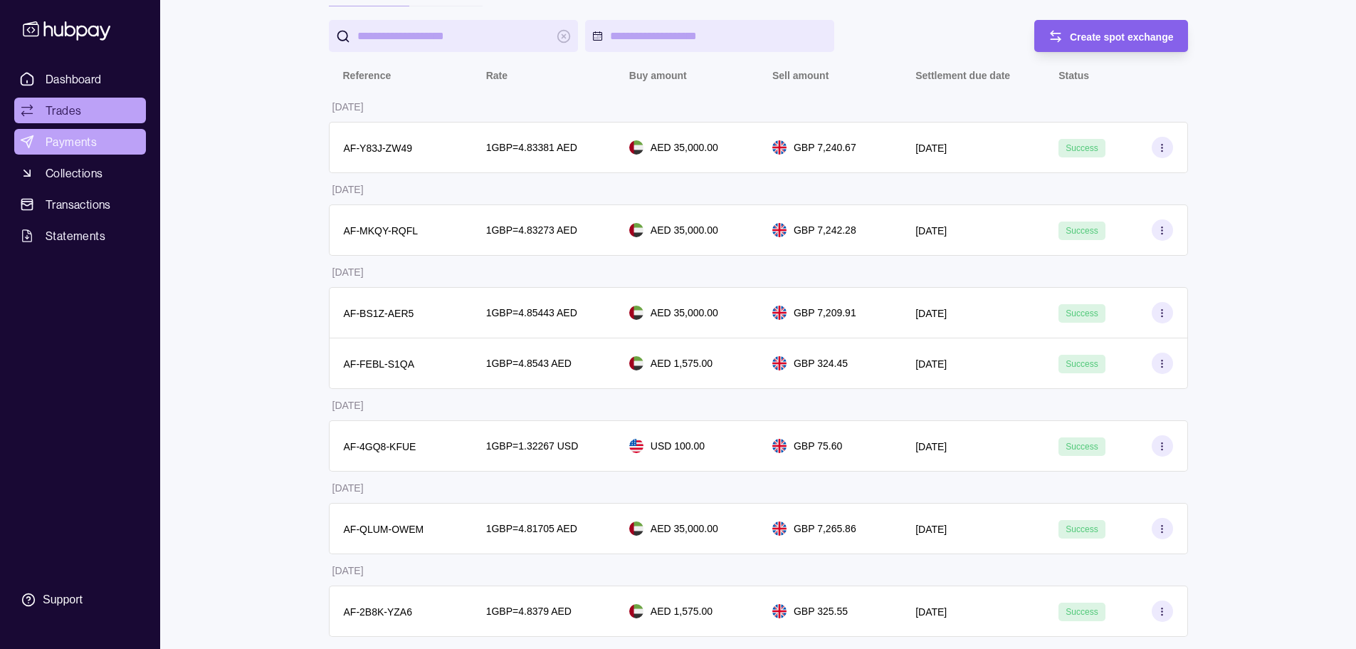
click at [90, 142] on span "Payments" at bounding box center [71, 141] width 51 height 17
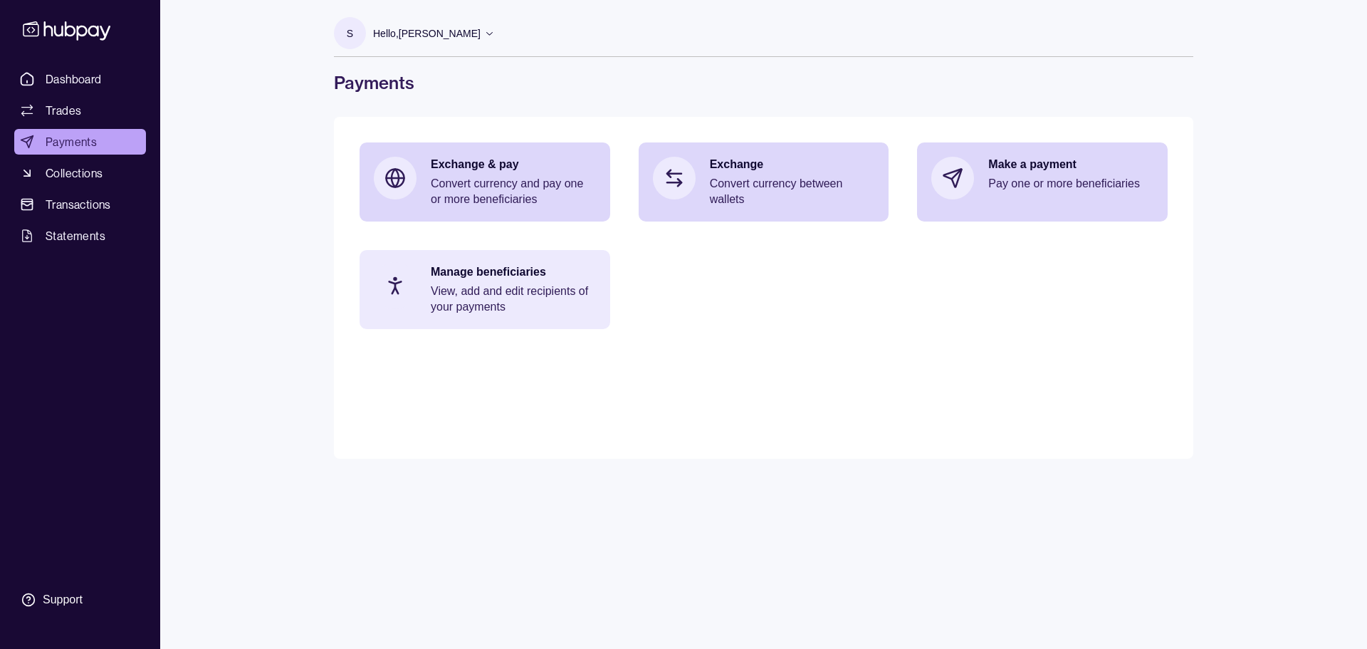
click at [488, 288] on p "View, add and edit recipients of your payments" at bounding box center [513, 298] width 165 height 31
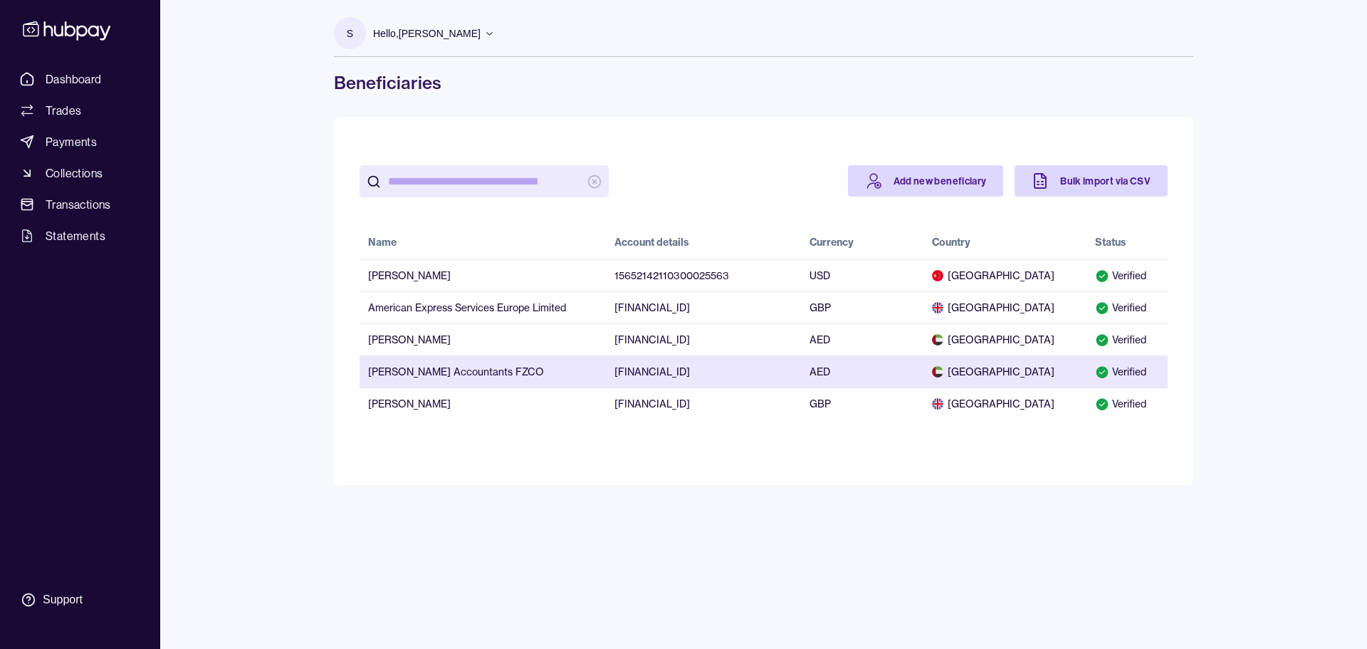
click at [681, 371] on div "Verified" at bounding box center [1127, 372] width 64 height 14
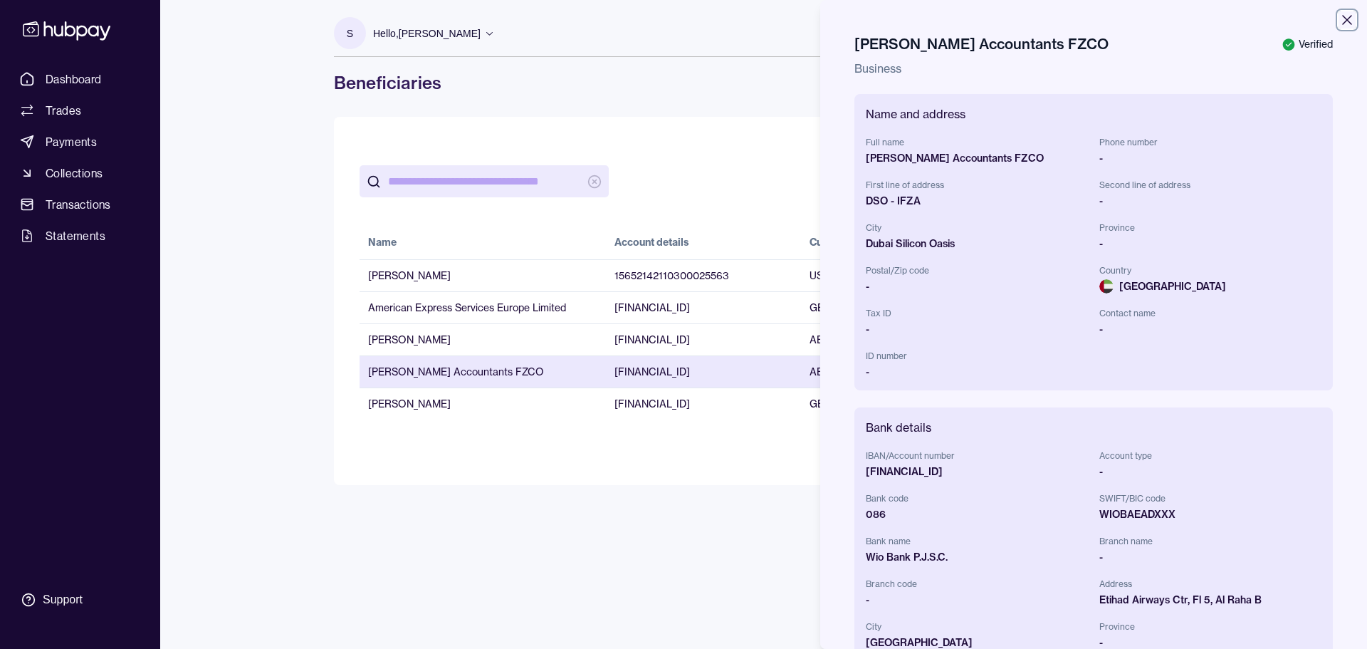
click at [681, 19] on icon "button" at bounding box center [1346, 19] width 17 height 17
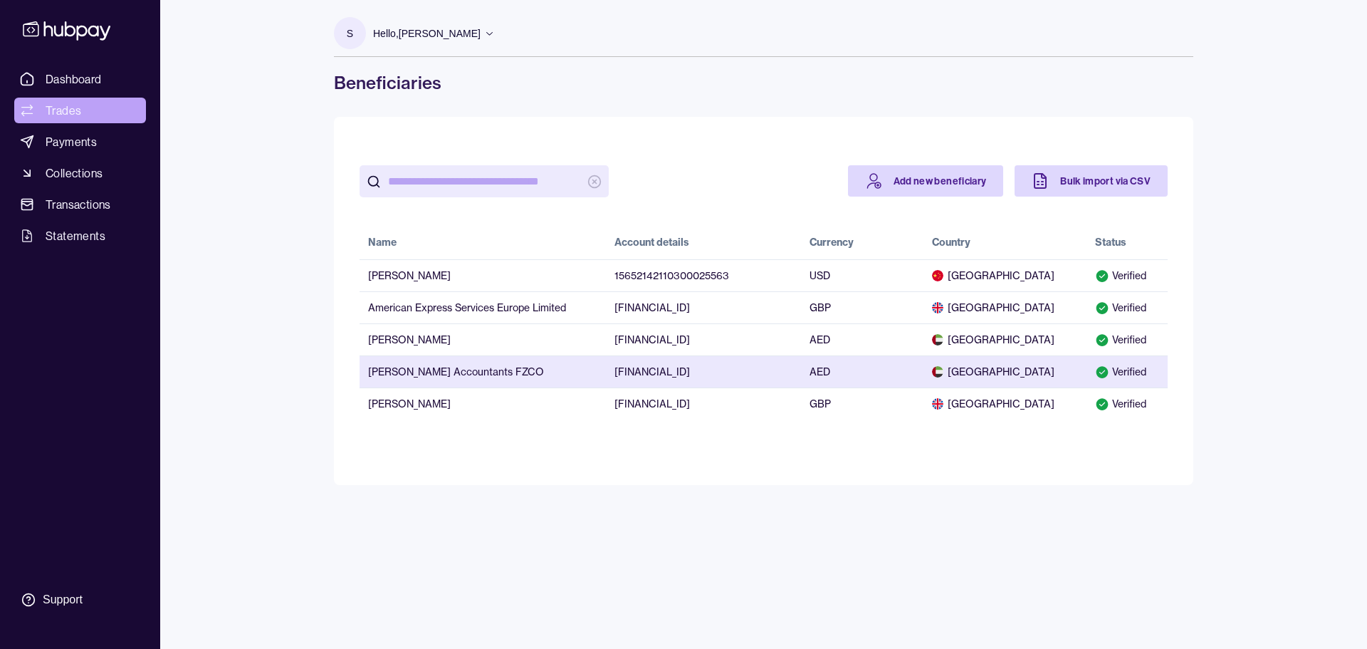
click at [93, 110] on link "Trades" at bounding box center [80, 111] width 132 height 26
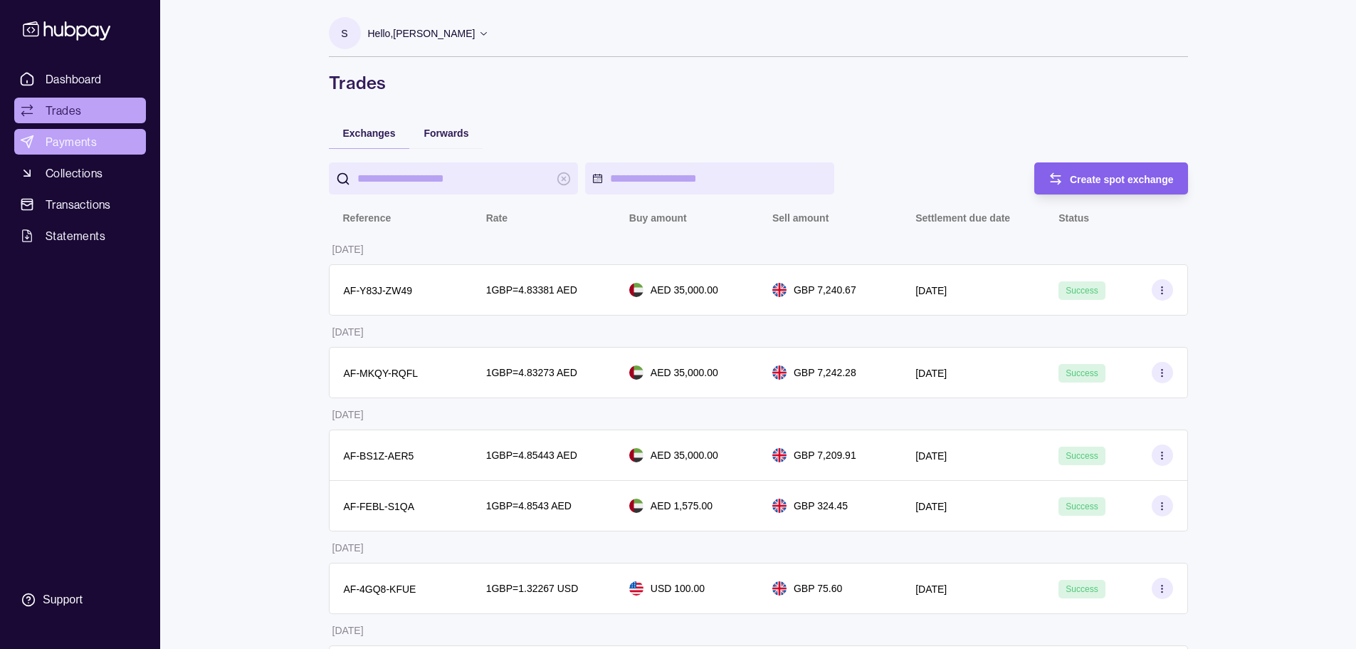
click at [88, 140] on span "Payments" at bounding box center [71, 141] width 51 height 17
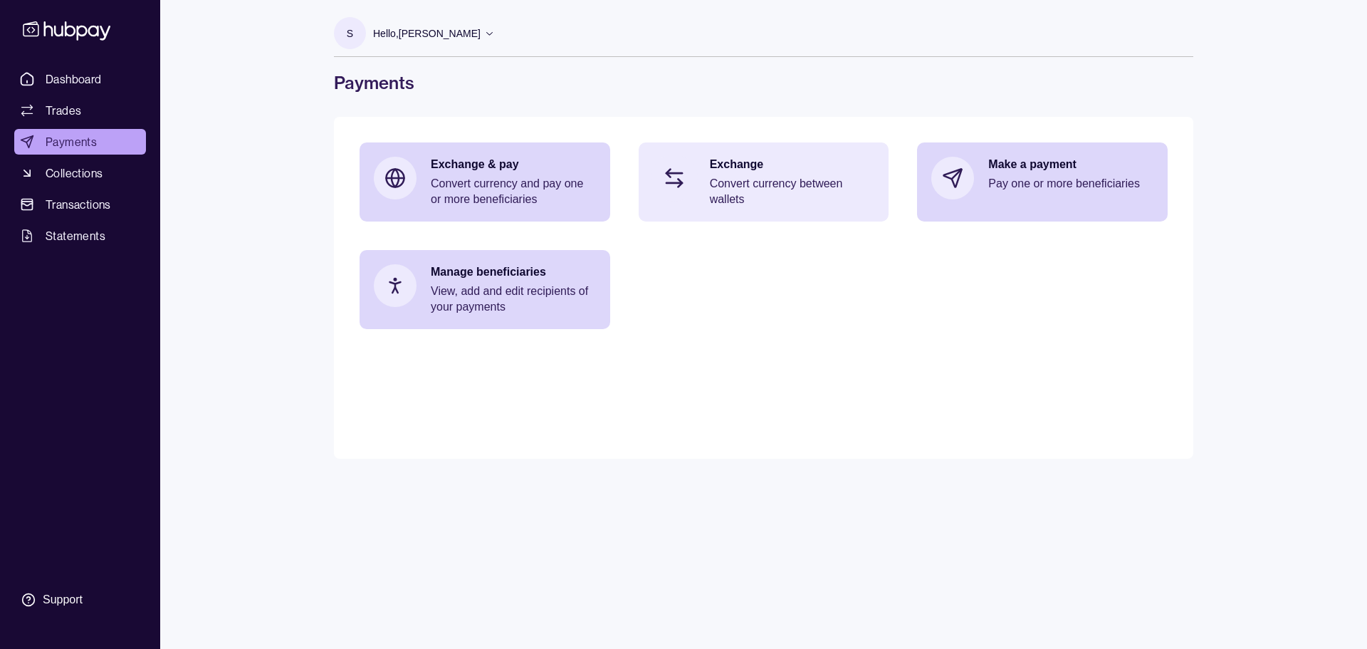
click at [681, 192] on p "Convert currency between wallets" at bounding box center [792, 191] width 165 height 31
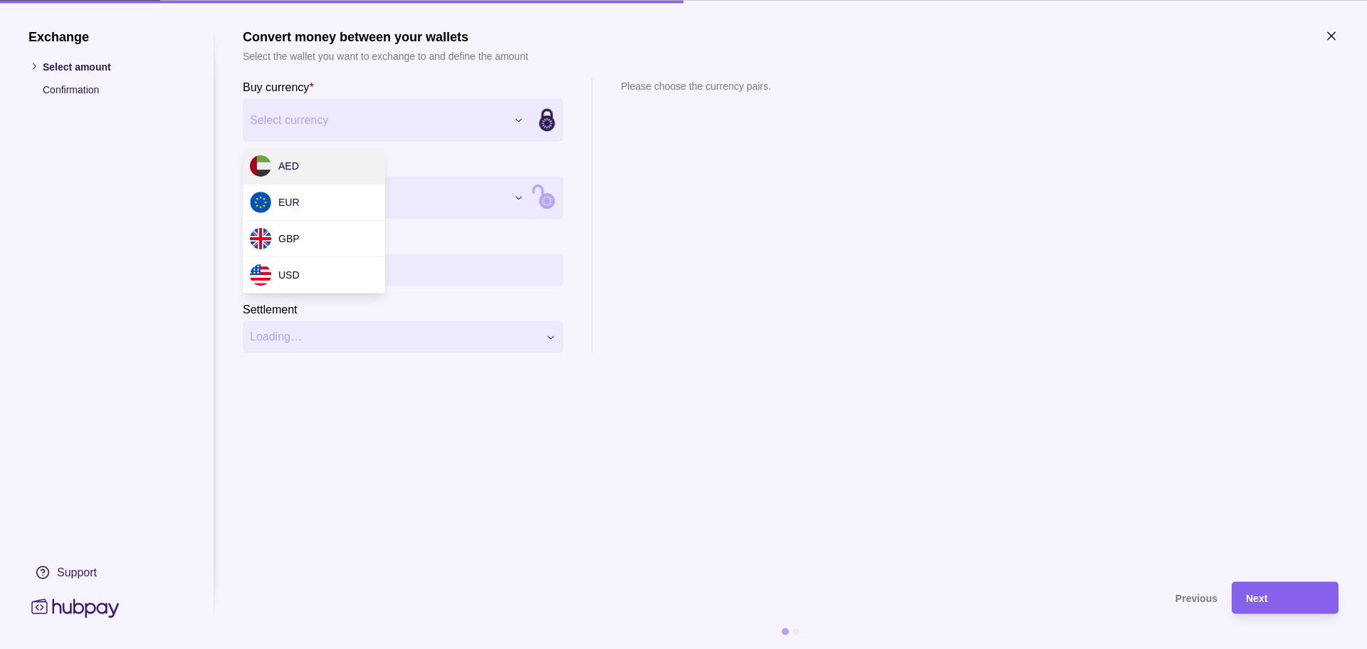
click at [460, 647] on div "Exchange Select amount Confirmation Support Convert money between your wallets …" at bounding box center [683, 649] width 1367 height 0
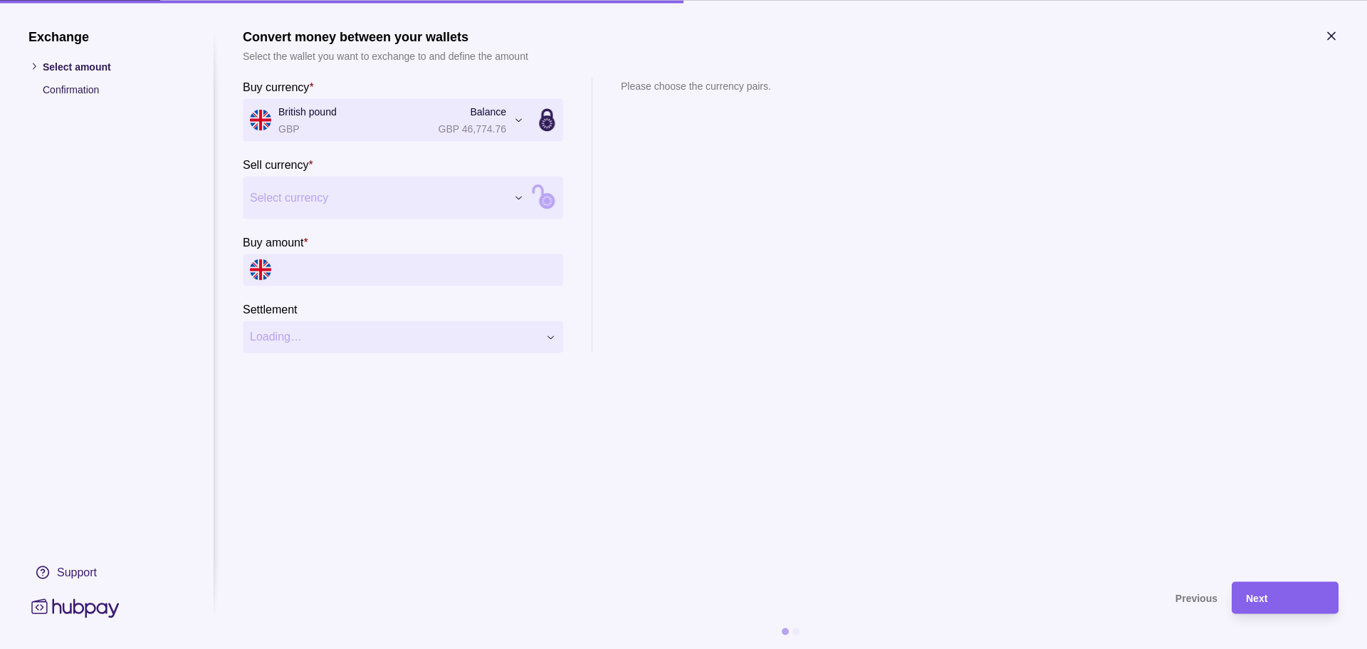
click at [340, 647] on div "Exchange Select amount Confirmation Support Convert money between your wallets …" at bounding box center [683, 649] width 1367 height 0
click at [325, 647] on div "Exchange Select amount Confirmation Support Convert money between your wallets …" at bounding box center [683, 649] width 1367 height 0
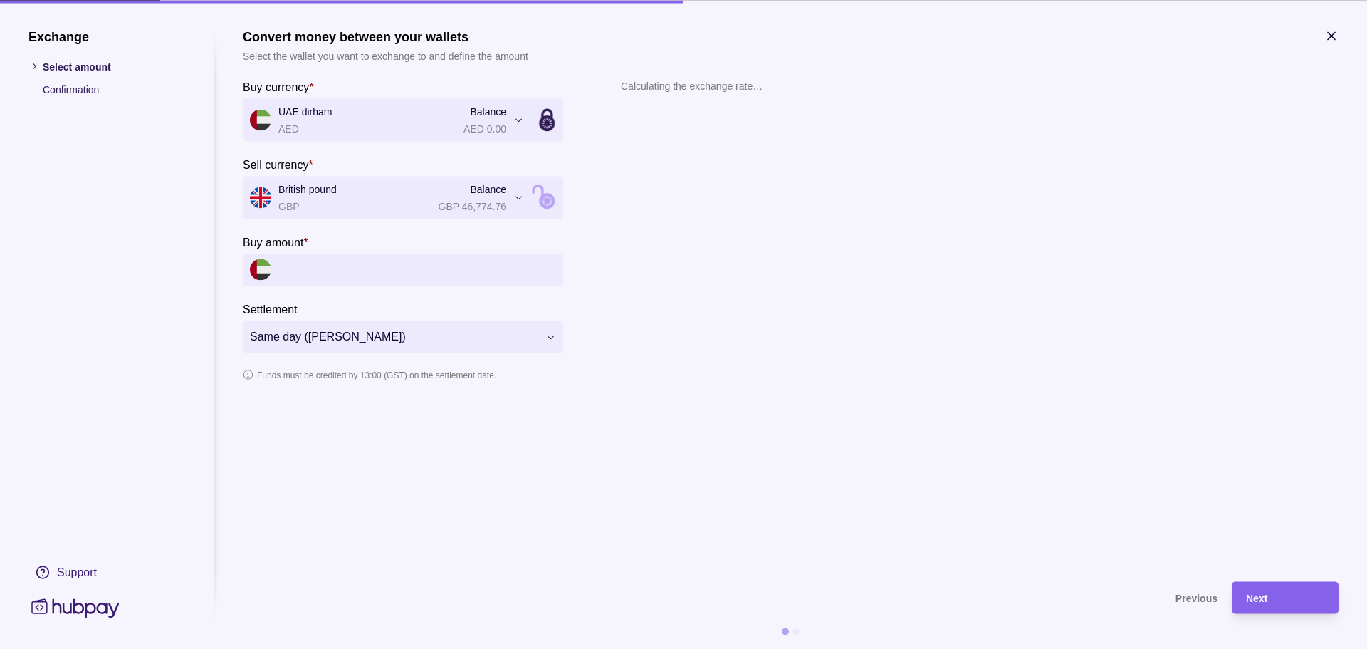
click at [318, 271] on input "Buy amount *" at bounding box center [417, 269] width 278 height 32
type input "*****"
click at [681, 594] on span "Next" at bounding box center [1256, 597] width 21 height 11
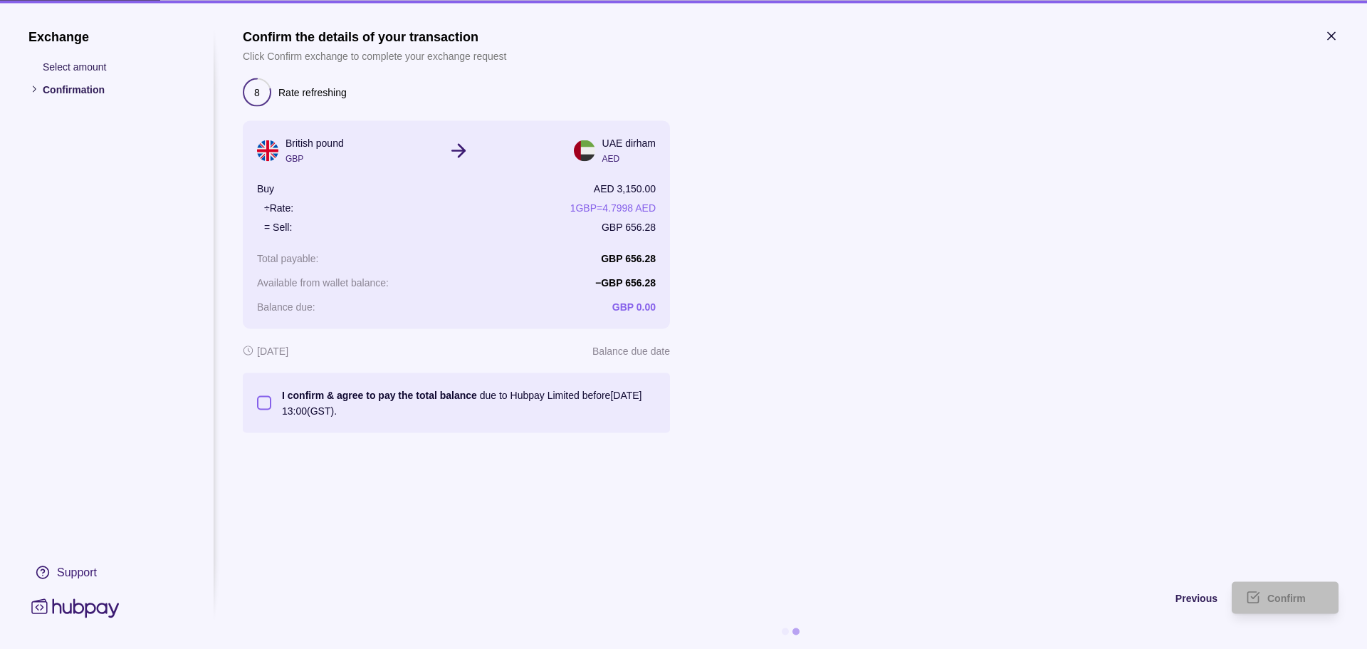
click at [482, 389] on p "I confirm & agree to pay the total balance due to Hubpay Limited before [DATE] …" at bounding box center [469, 402] width 374 height 31
click at [271, 395] on button "I confirm & agree to pay the total balance due to Hubpay Limited before [DATE] …" at bounding box center [264, 402] width 14 height 14
click at [681, 593] on span "Confirm" at bounding box center [1286, 597] width 38 height 11
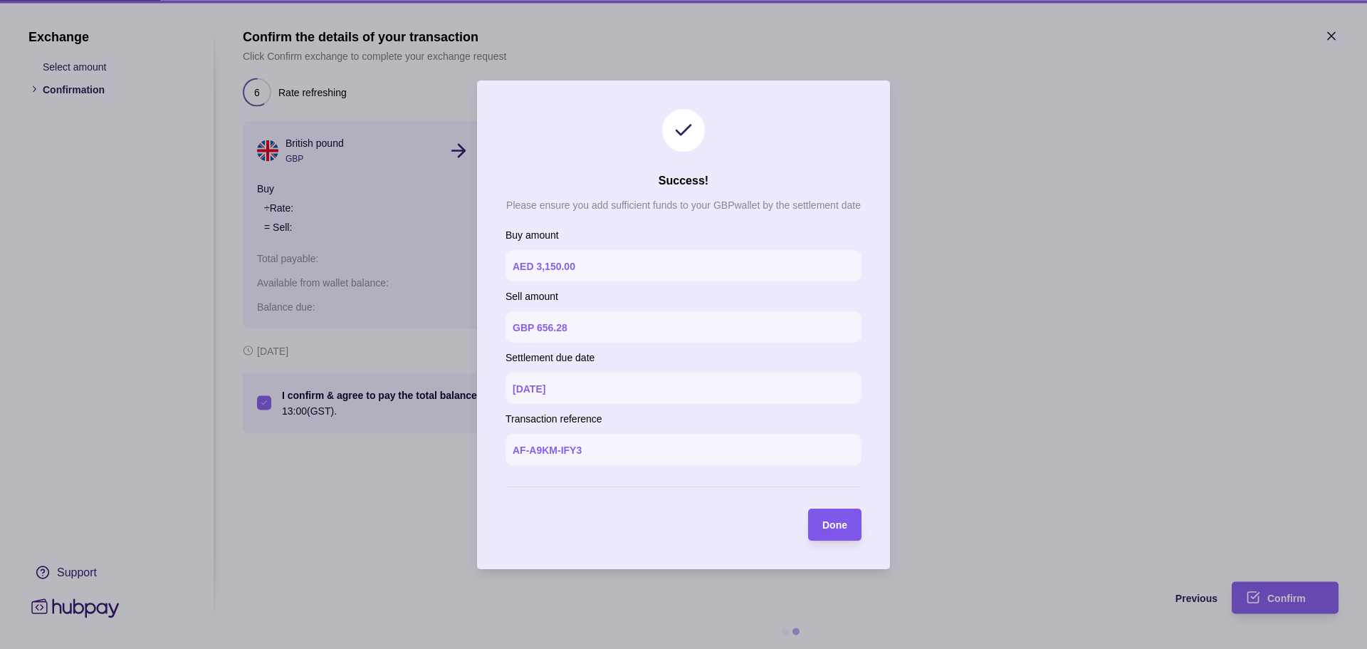
click at [681, 524] on span "Done" at bounding box center [834, 524] width 25 height 11
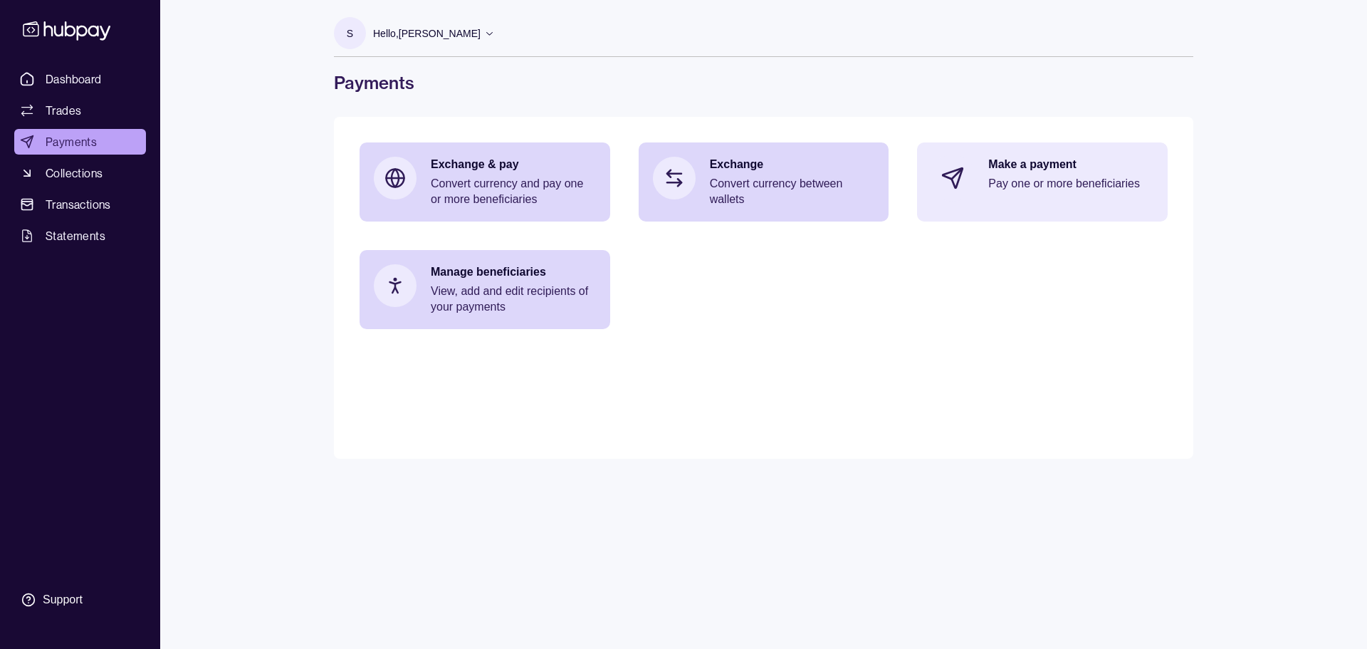
click at [681, 182] on p "Pay one or more beneficiaries" at bounding box center [1070, 184] width 165 height 16
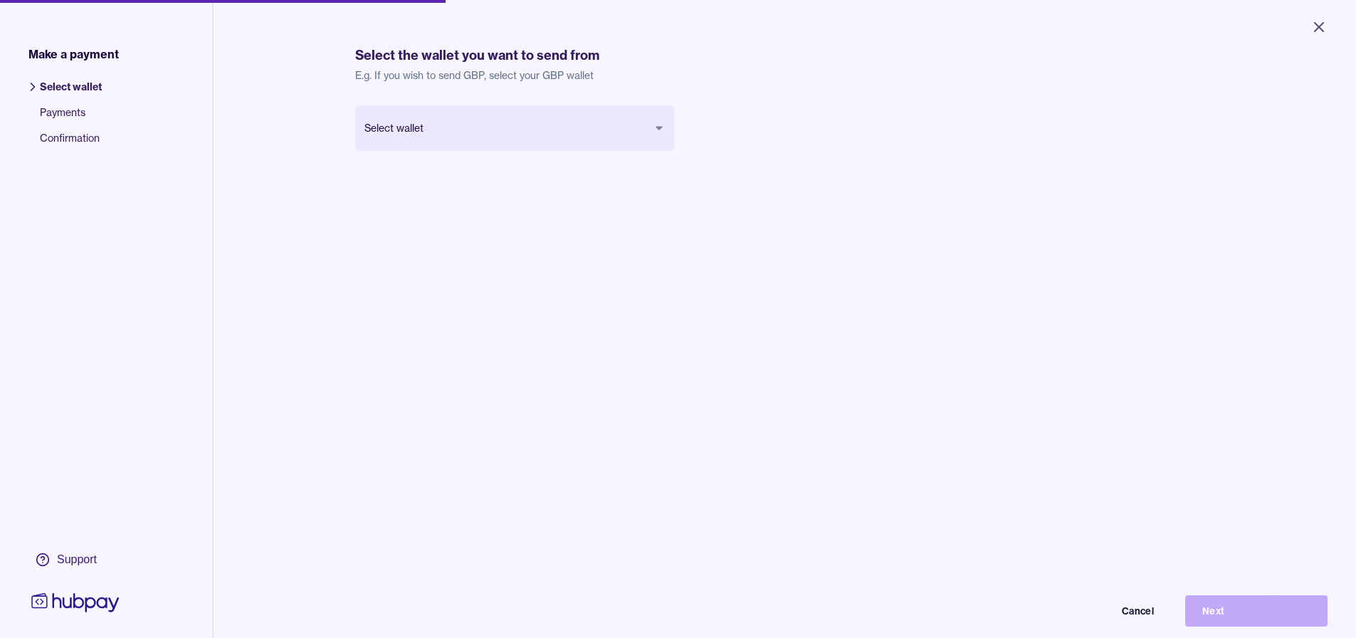
click at [501, 90] on div "Select the wallet you want to send from E.g. If you wish to send GBP, select yo…" at bounding box center [784, 385] width 859 height 718
click at [494, 121] on body "Close Make a payment Select wallet Payments Confirmation Support Select the wal…" at bounding box center [678, 319] width 1356 height 638
click at [462, 132] on body "Close Make a payment Select wallet Payments Confirmation Support Select the wal…" at bounding box center [678, 319] width 1356 height 638
click at [681, 620] on button "Next" at bounding box center [1256, 610] width 142 height 31
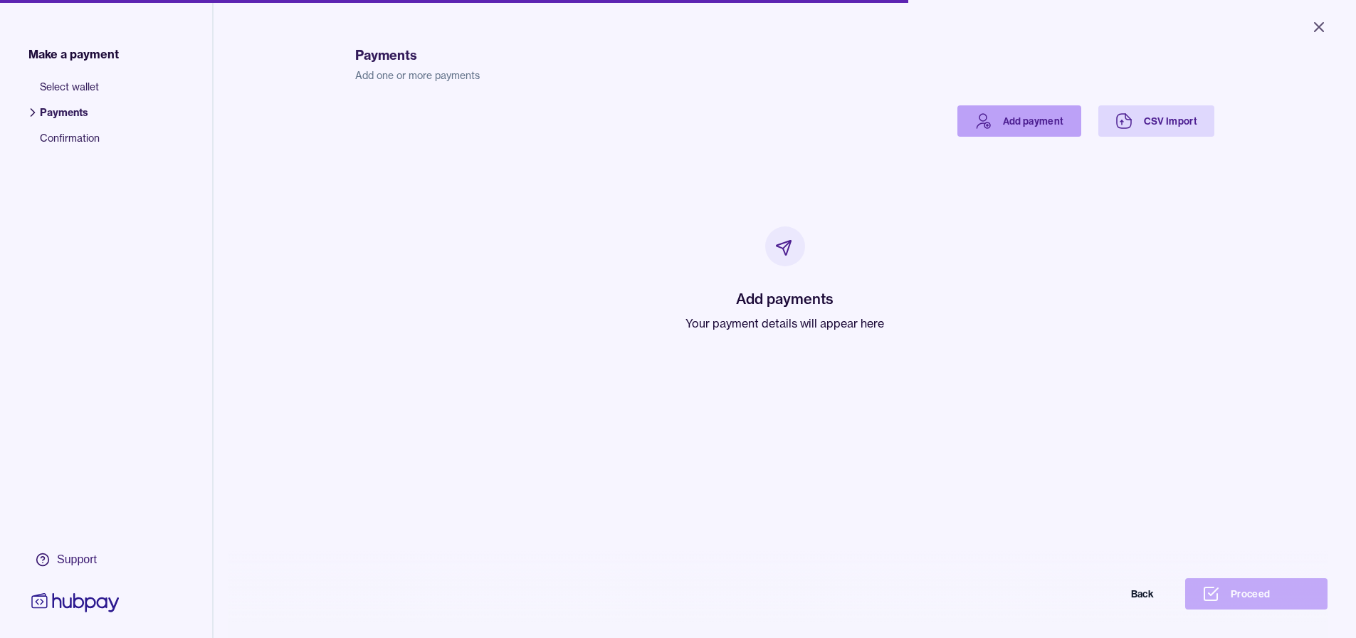
click at [681, 128] on link "Add payment" at bounding box center [1020, 120] width 124 height 31
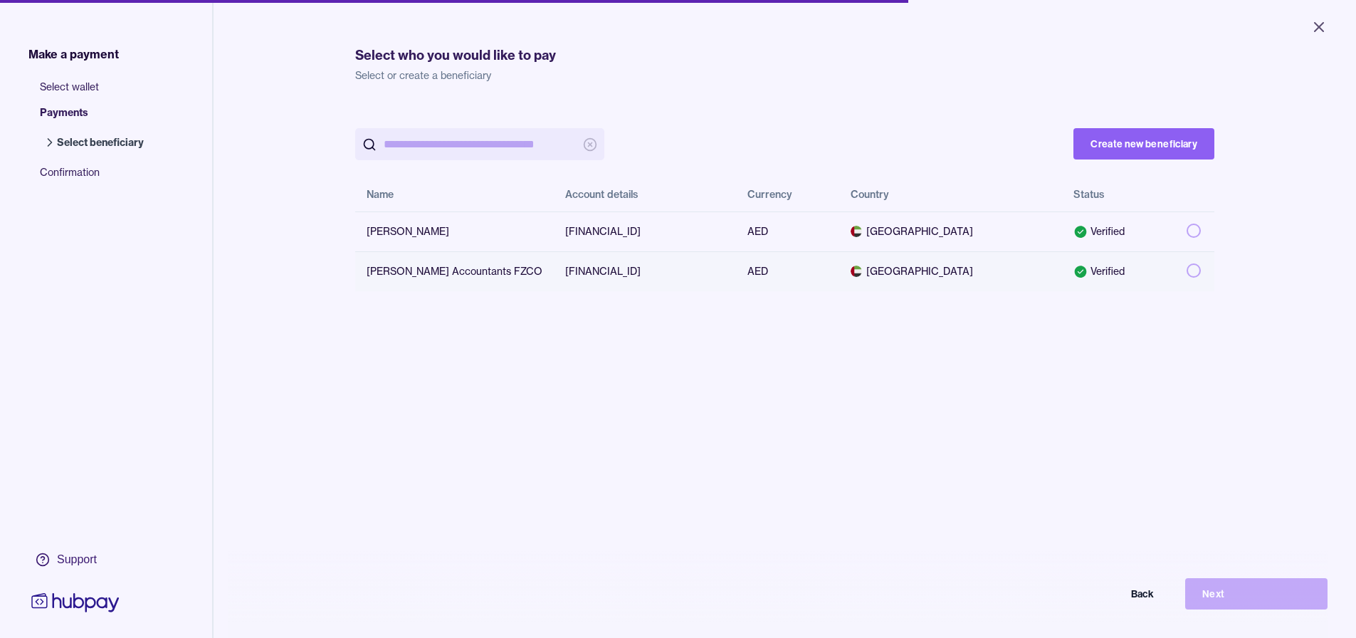
click at [681, 268] on button "button" at bounding box center [1194, 270] width 14 height 14
click at [681, 591] on button "Next" at bounding box center [1256, 593] width 142 height 31
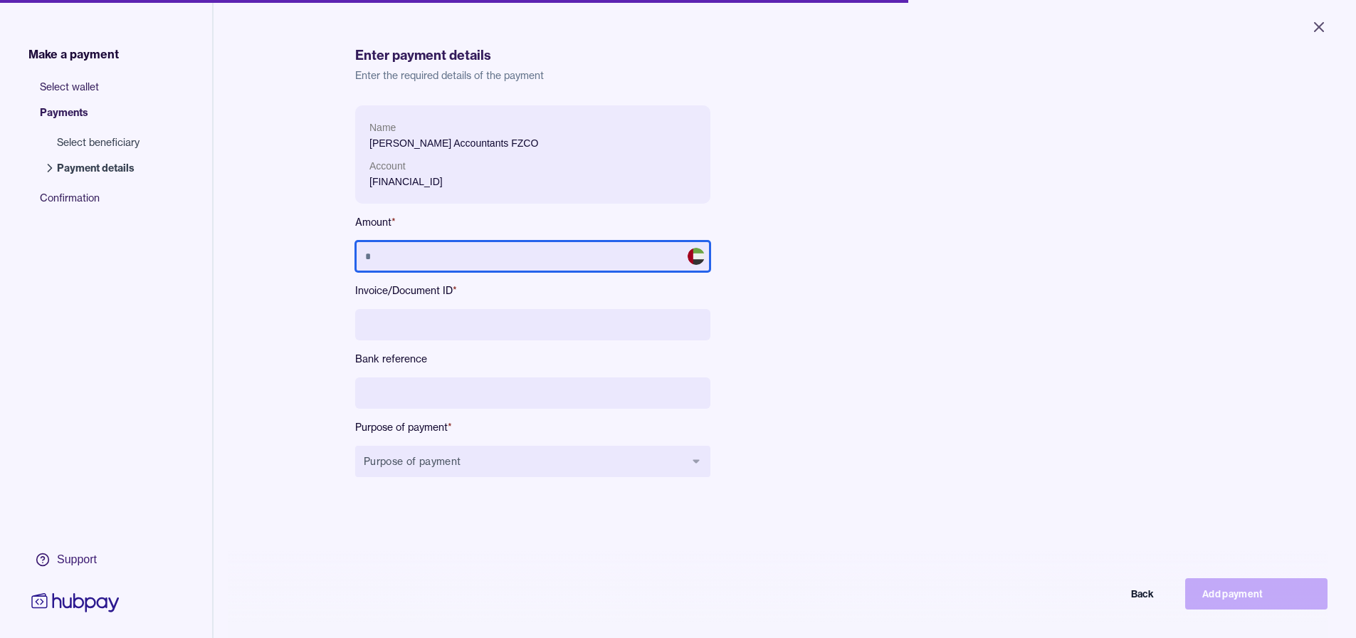
click at [597, 255] on input "text" at bounding box center [532, 256] width 355 height 31
type input "*****"
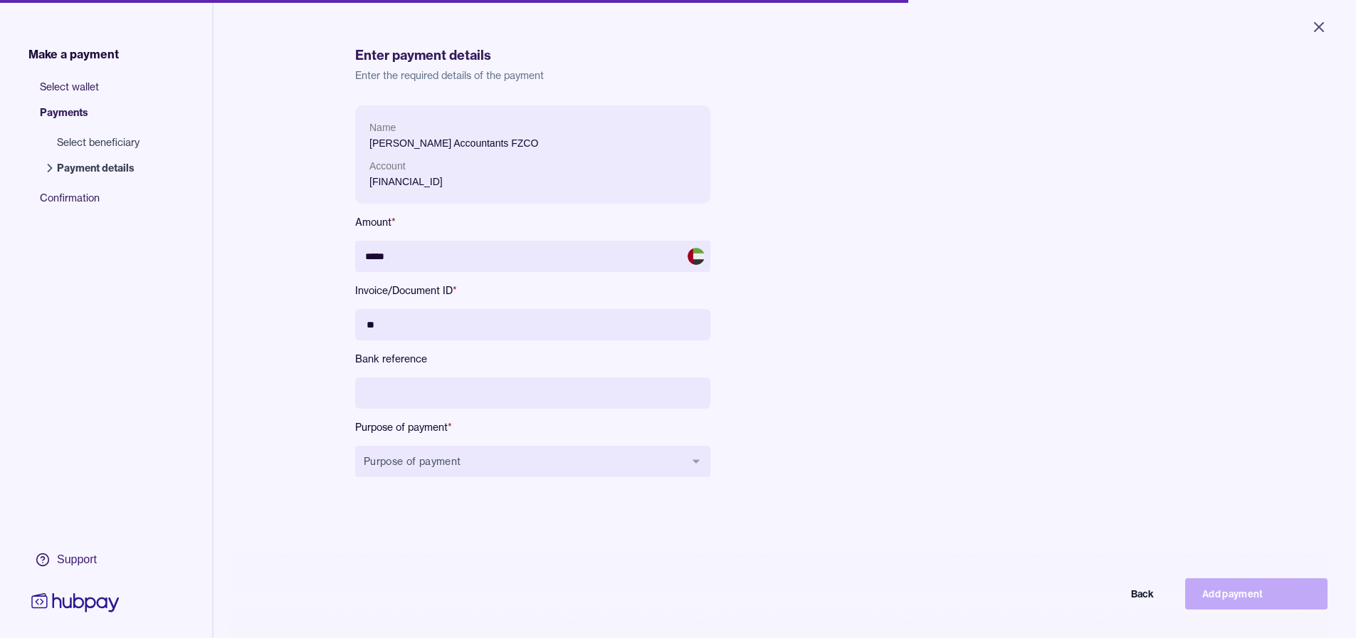
type input "*"
type input "********"
click at [502, 386] on input at bounding box center [532, 392] width 355 height 31
paste input "********"
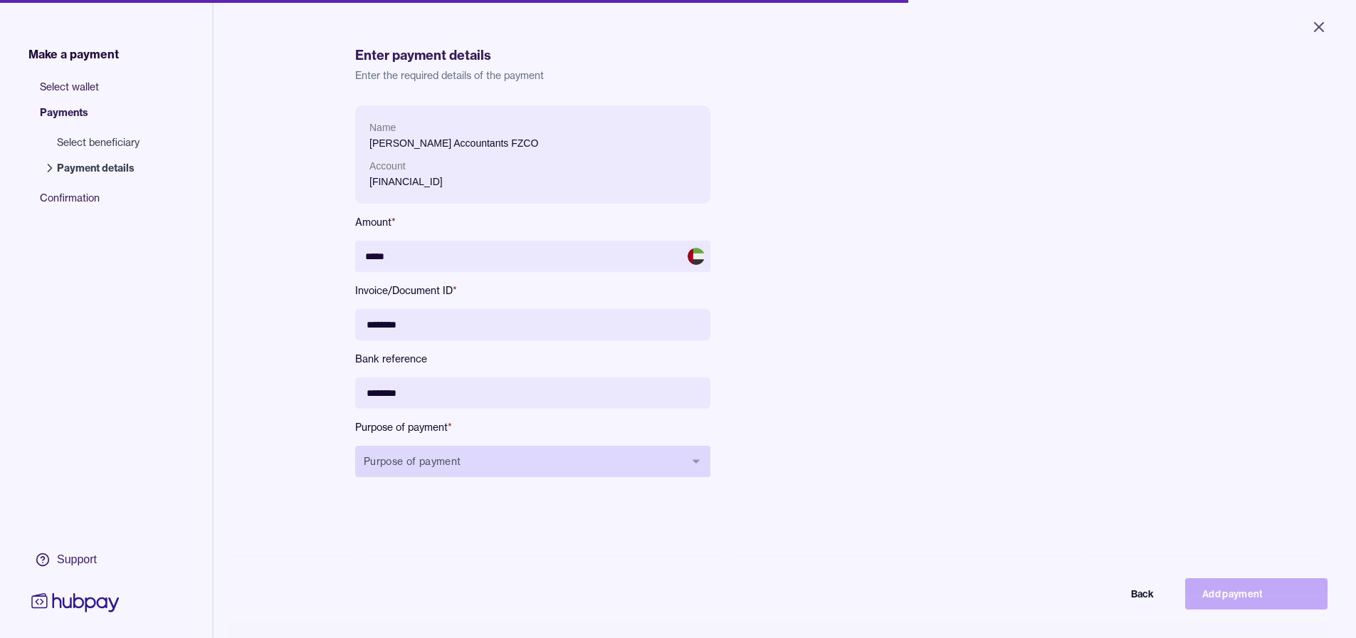
type input "********"
click at [532, 476] on button "Purpose of payment" at bounding box center [532, 461] width 355 height 31
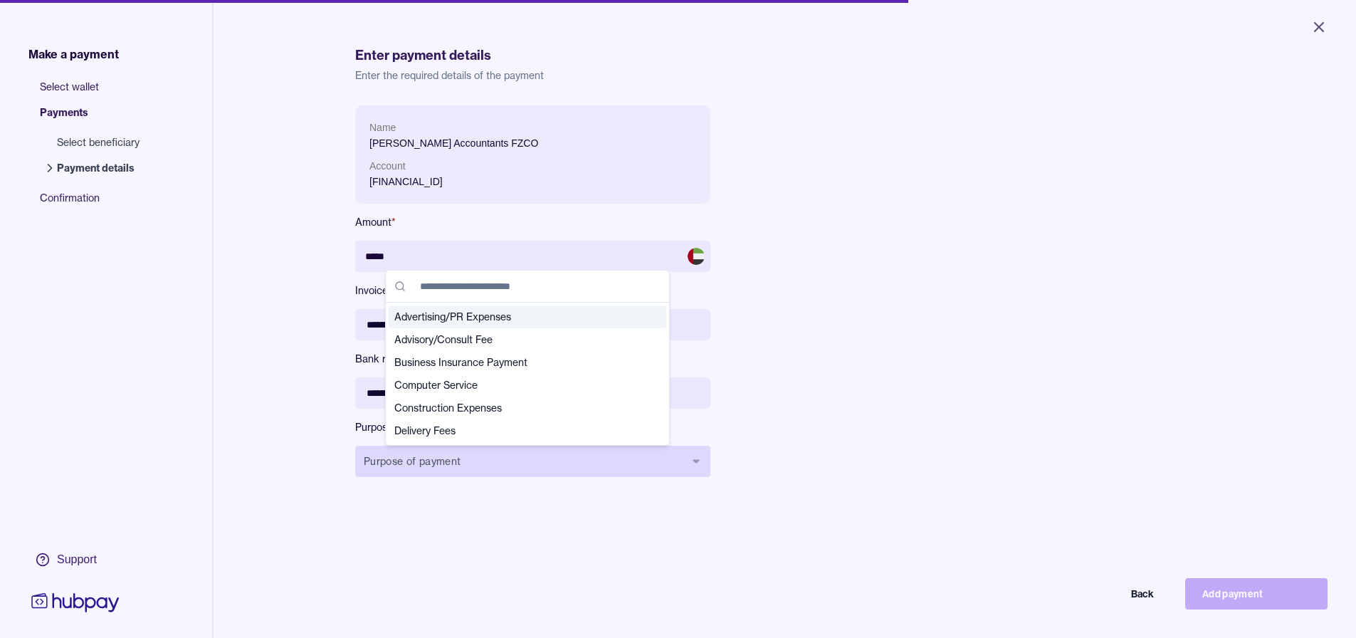
click at [530, 468] on button "Purpose of payment" at bounding box center [532, 461] width 355 height 31
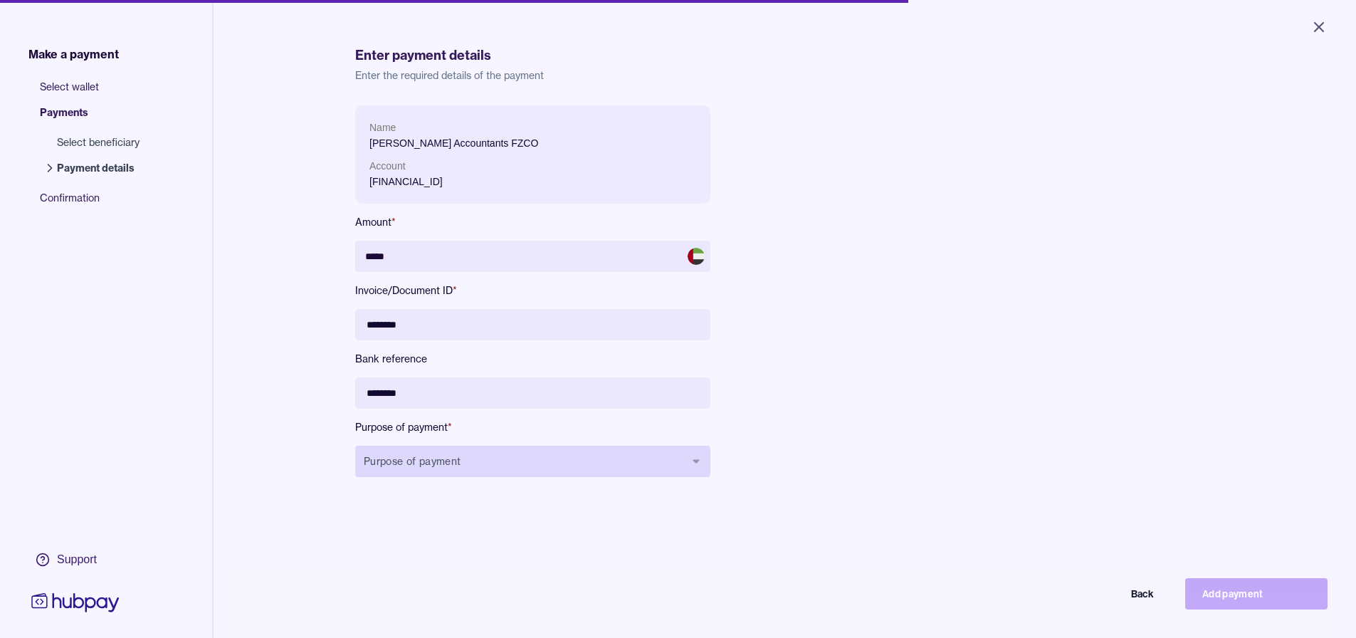
click at [530, 468] on button "Purpose of payment" at bounding box center [532, 461] width 355 height 31
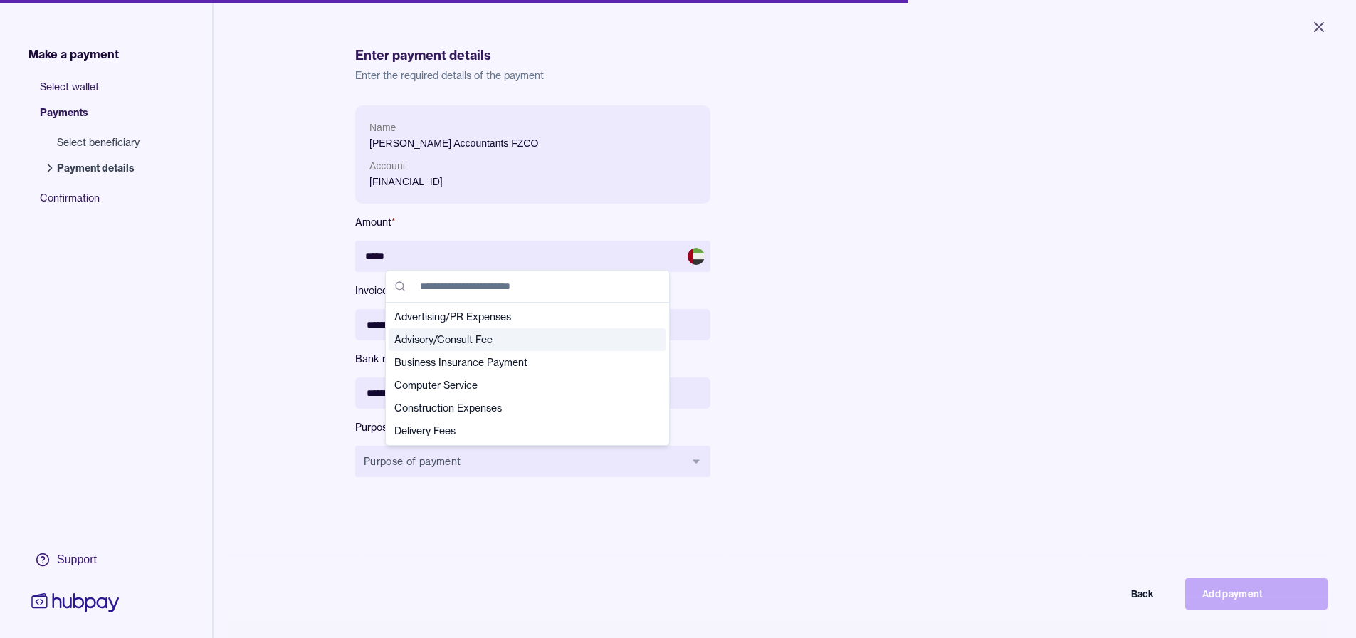
click at [504, 338] on span "Advisory/Consult Fee" at bounding box center [518, 339] width 249 height 14
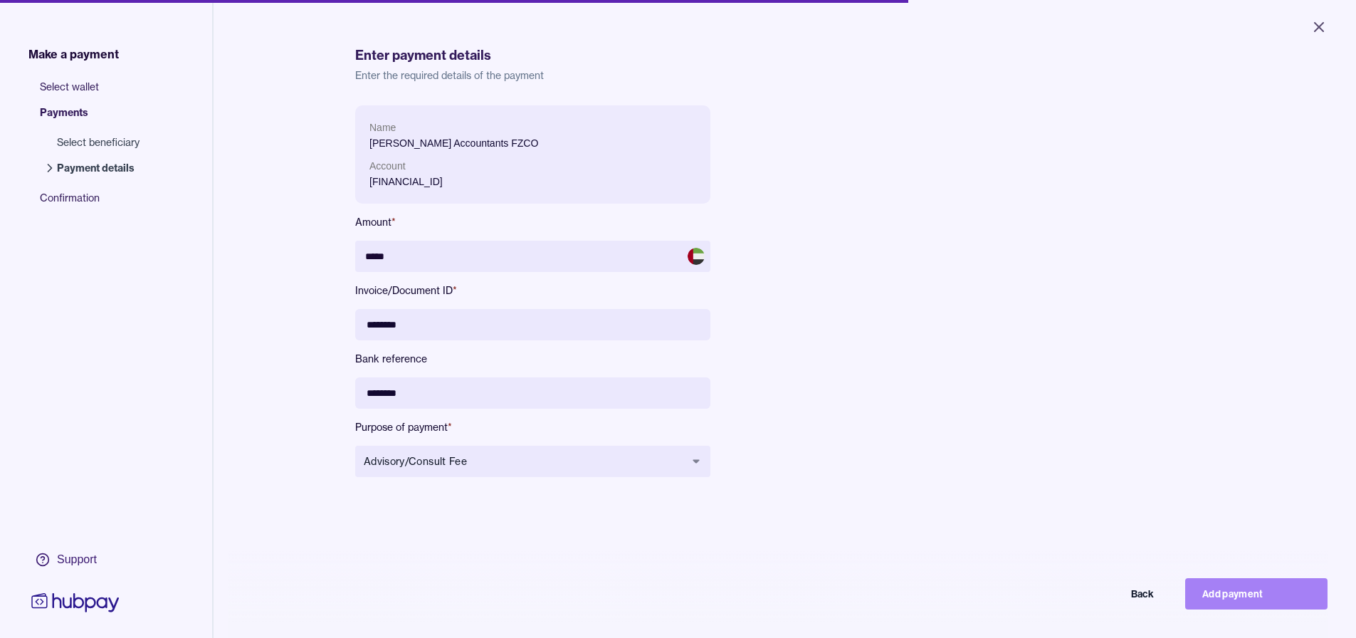
click at [681, 597] on button "Add payment" at bounding box center [1256, 593] width 142 height 31
type input "****"
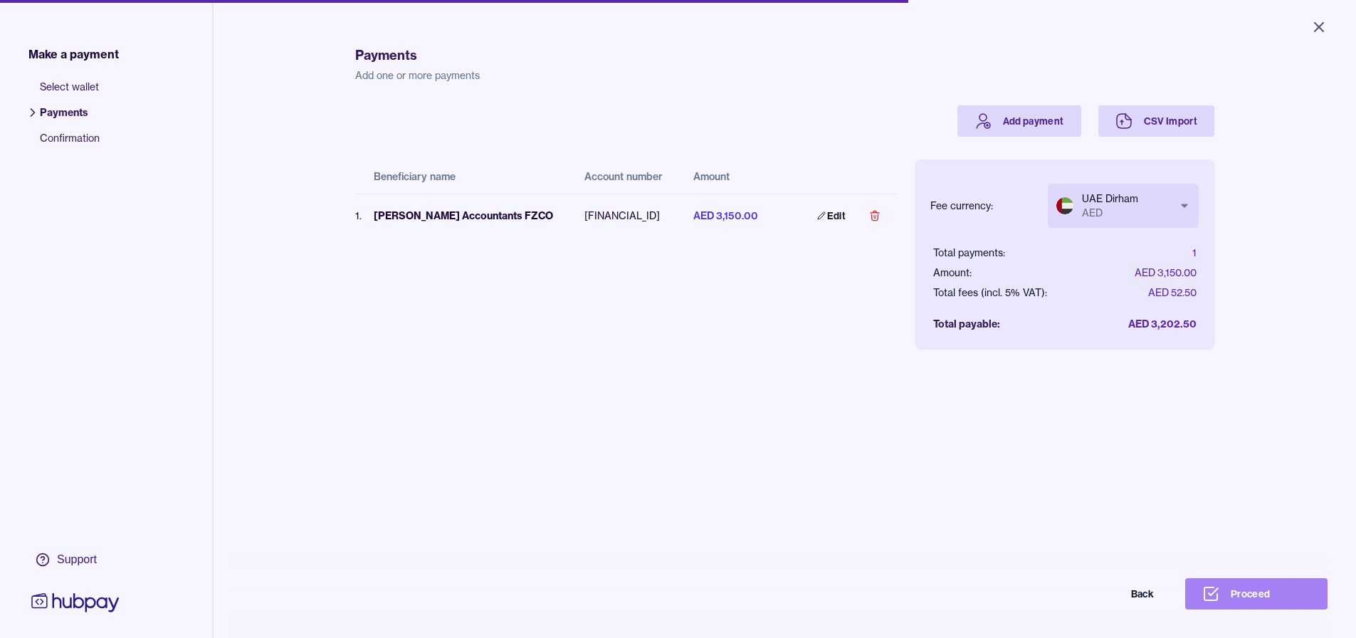
click at [681, 601] on button "Proceed" at bounding box center [1256, 593] width 142 height 31
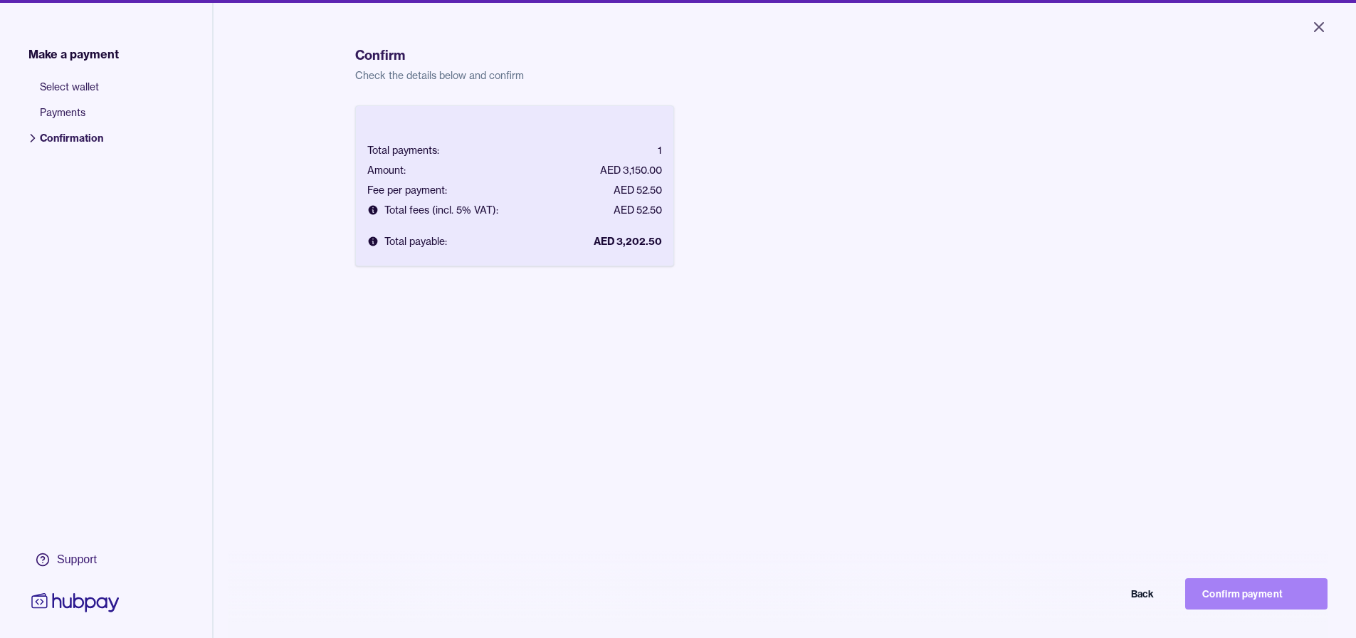
click at [681, 603] on button "Confirm payment" at bounding box center [1256, 593] width 142 height 31
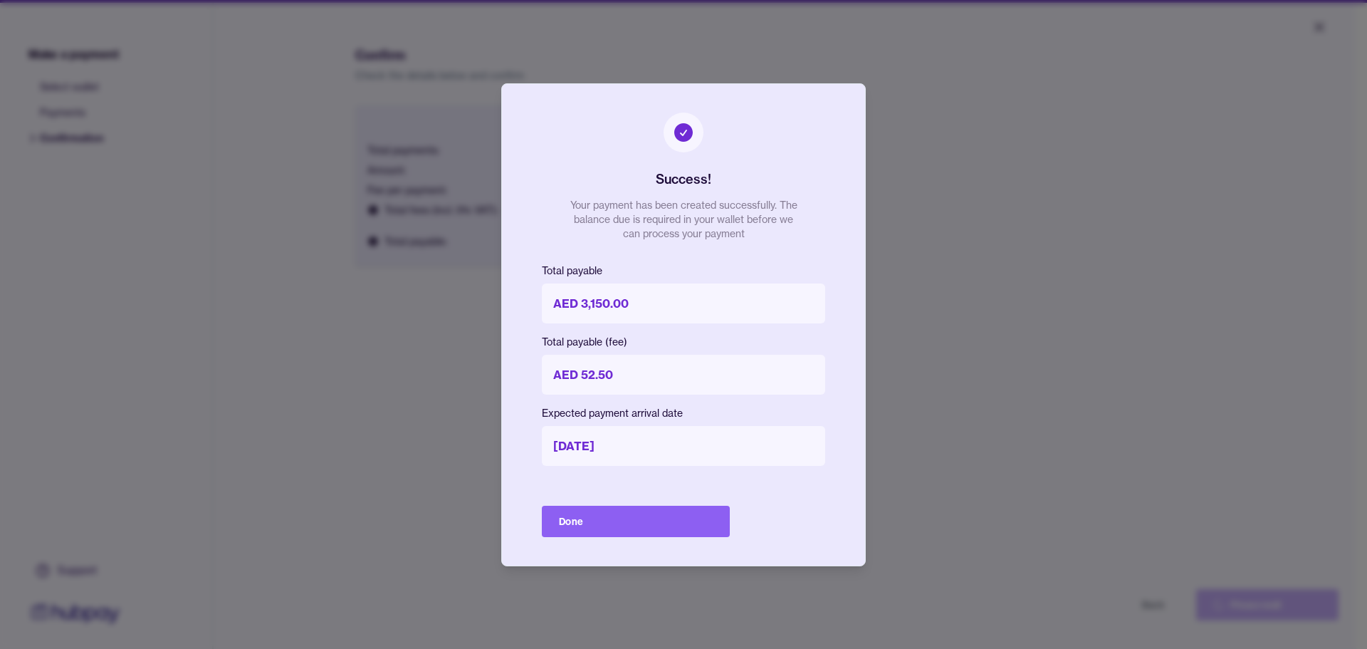
click at [680, 503] on div "Success! Your payment has been created successfully. The balance due is require…" at bounding box center [683, 324] width 365 height 483
click at [678, 514] on button "Done" at bounding box center [636, 520] width 188 height 31
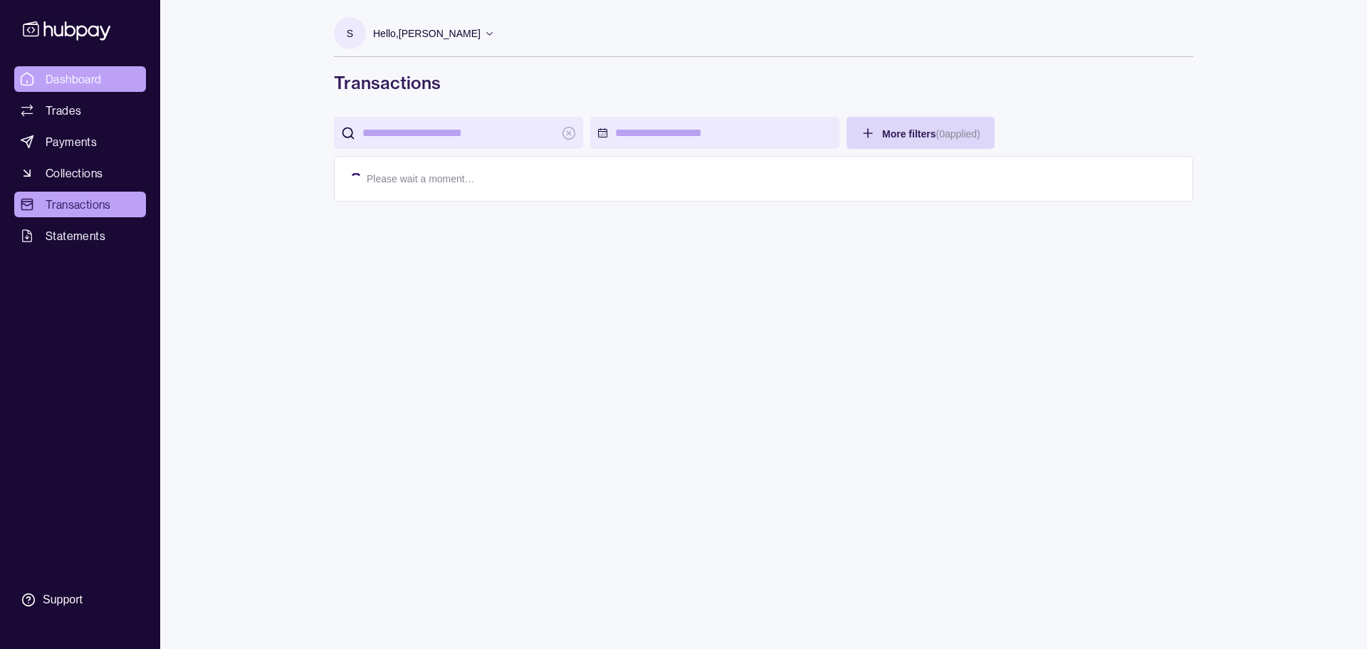
click at [91, 82] on span "Dashboard" at bounding box center [74, 78] width 56 height 17
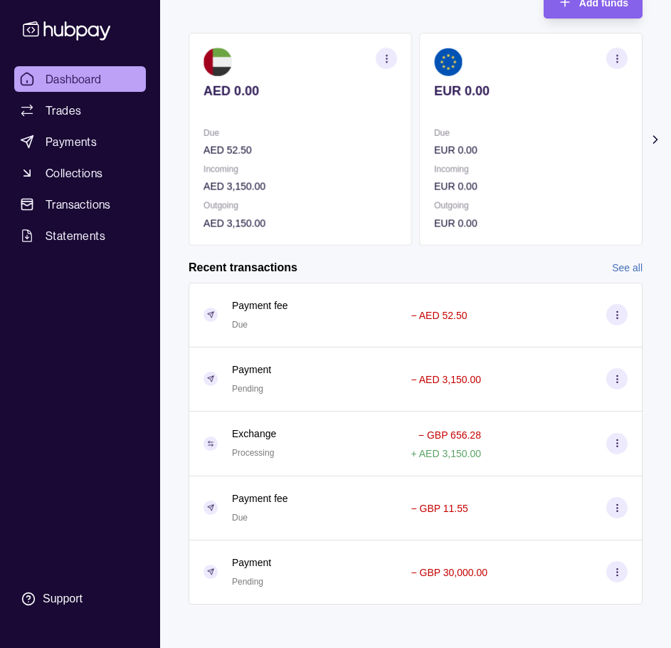
scroll to position [105, 0]
